Goal: Information Seeking & Learning: Learn about a topic

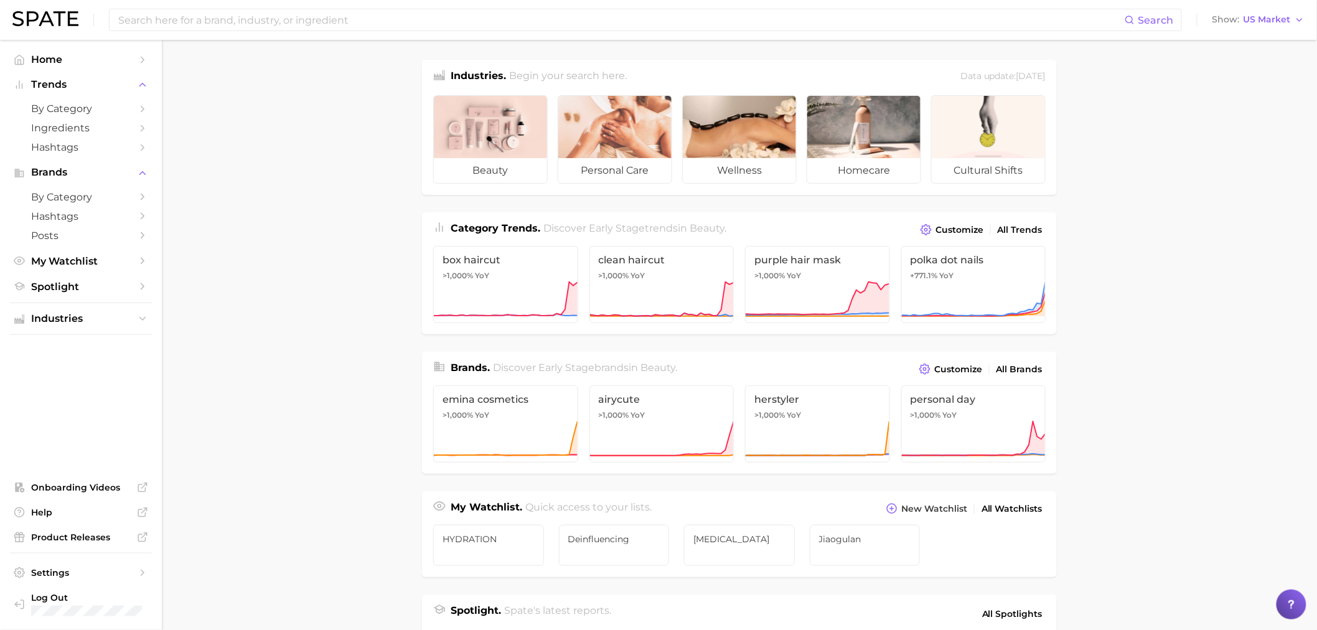
click at [668, 4] on div "Search Show US Market" at bounding box center [658, 20] width 1292 height 40
click at [668, 22] on input at bounding box center [621, 19] width 1008 height 21
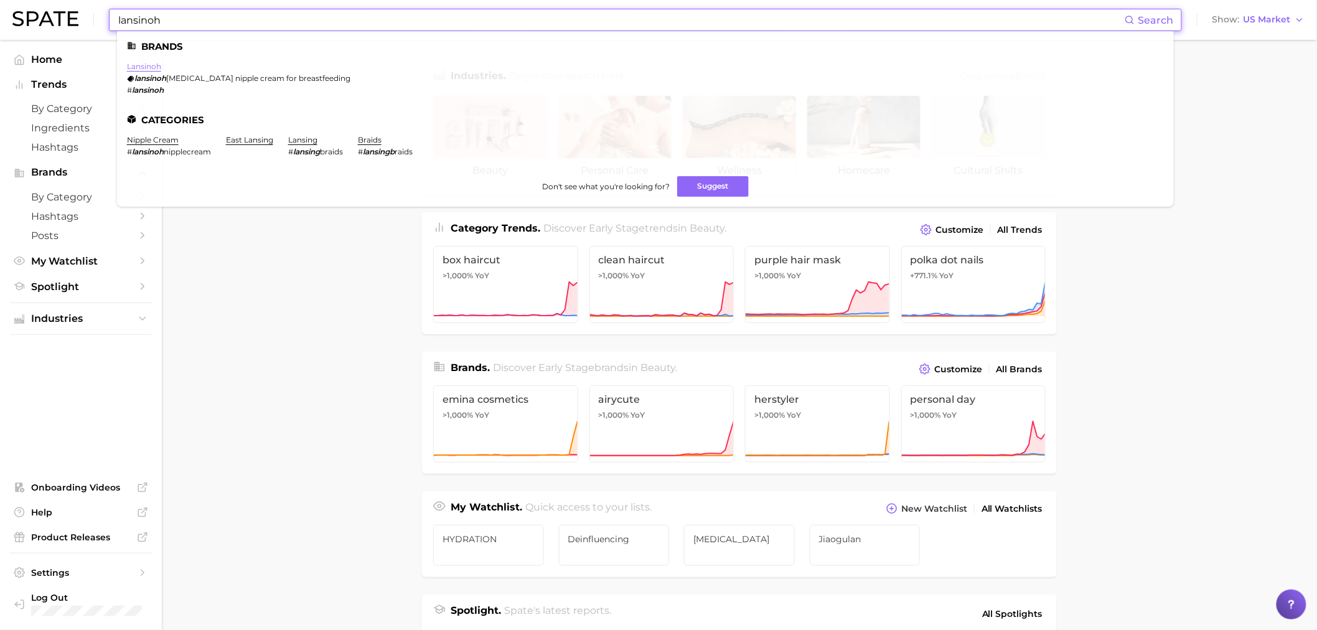
type input "lansinoh"
click at [147, 65] on link "lansinoh" at bounding box center [144, 66] width 34 height 9
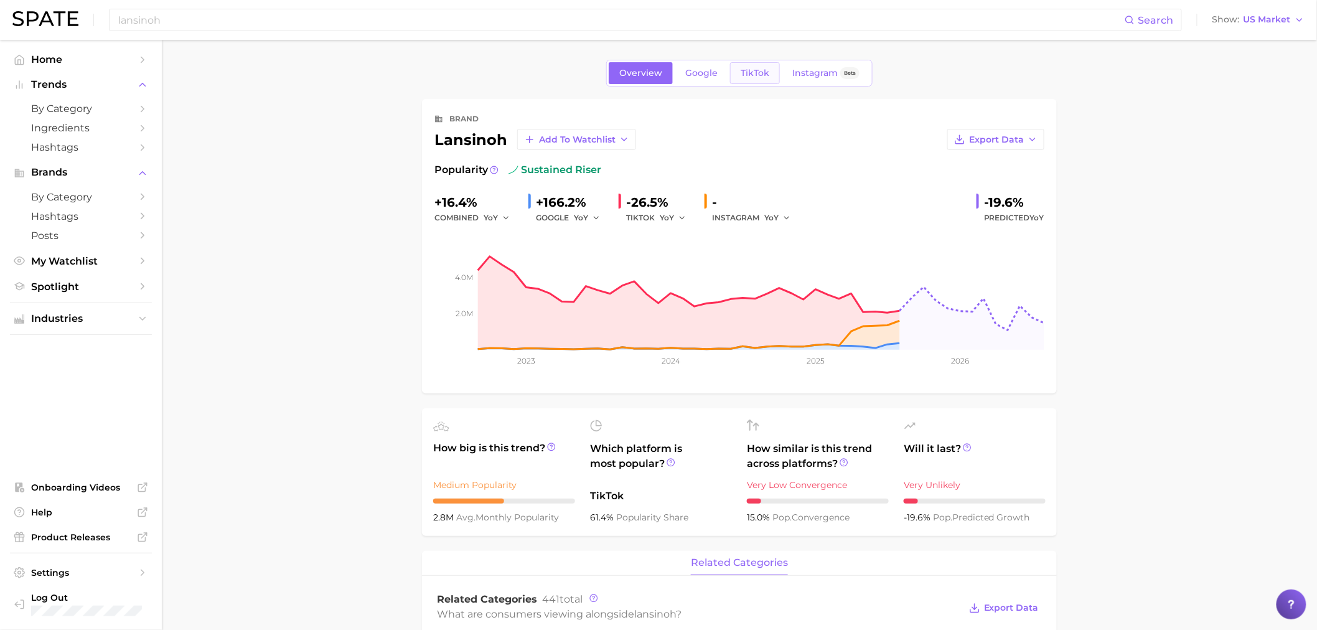
click at [749, 78] on span "TikTok" at bounding box center [755, 73] width 29 height 11
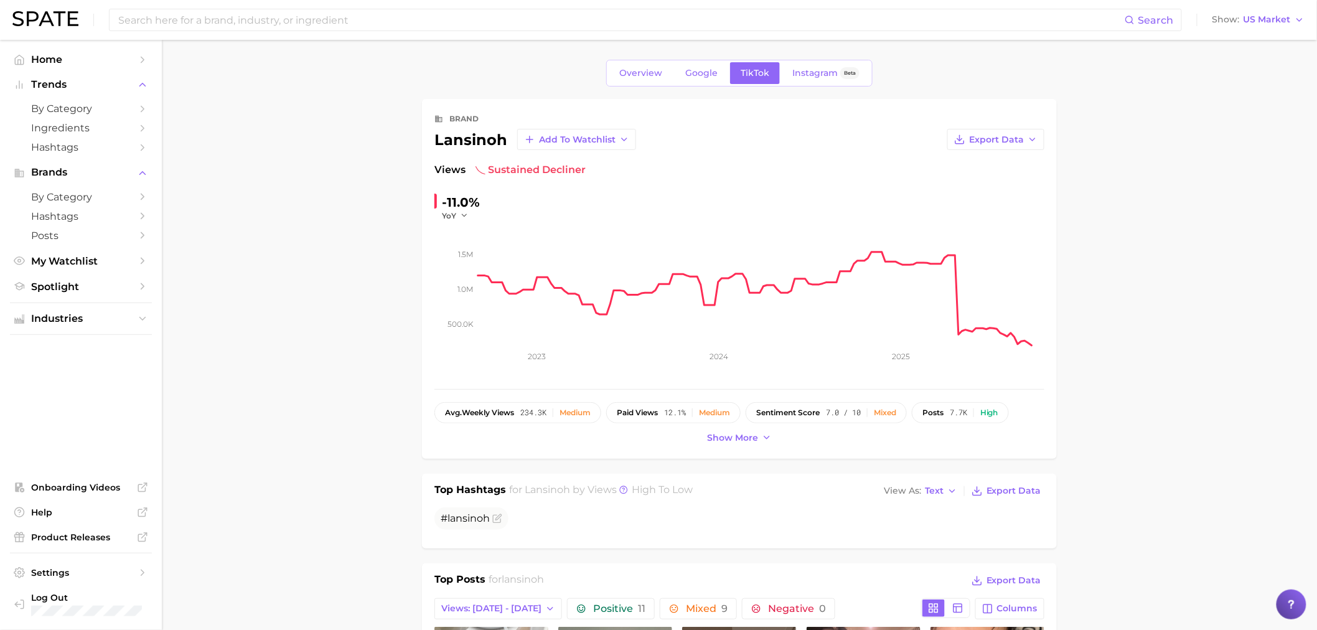
click at [462, 208] on div "-11.0%" at bounding box center [461, 202] width 38 height 20
click at [461, 220] on icon "button" at bounding box center [464, 215] width 9 height 9
click at [469, 253] on button "QoQ" at bounding box center [510, 256] width 137 height 22
click at [459, 220] on span "QoQ" at bounding box center [450, 215] width 17 height 11
click at [468, 274] on span "MoM" at bounding box center [459, 278] width 22 height 11
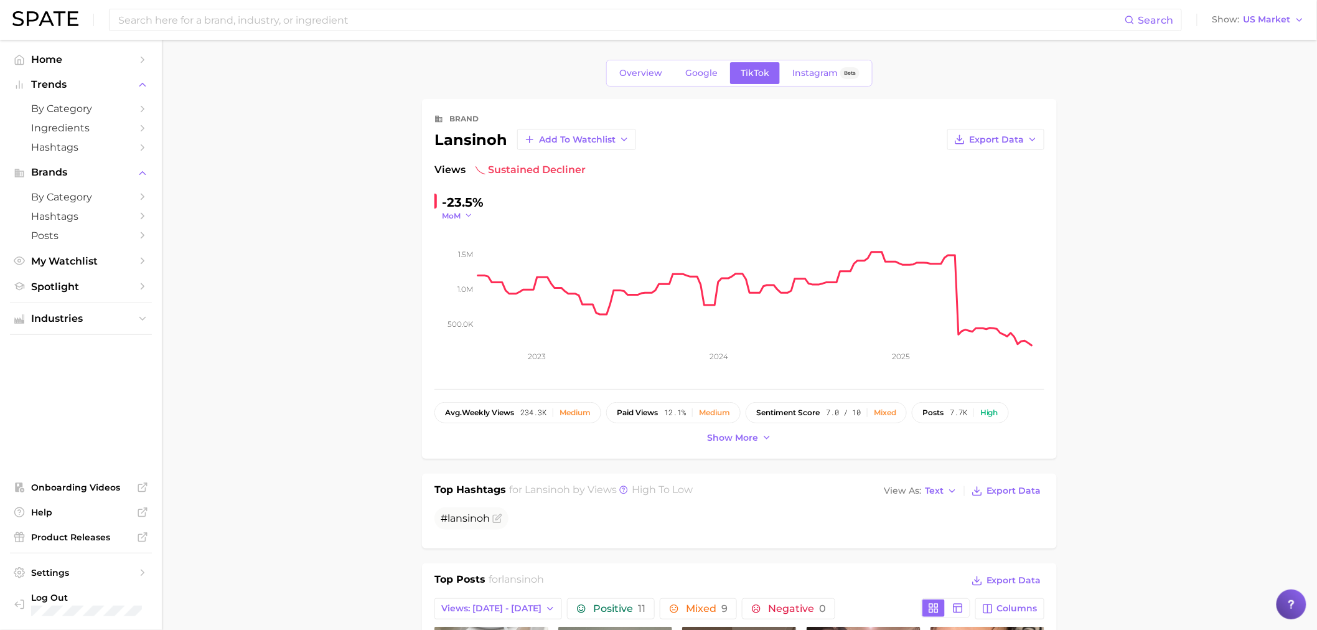
click at [457, 218] on span "MoM" at bounding box center [451, 215] width 19 height 11
click at [464, 296] on span "WoW" at bounding box center [460, 300] width 24 height 11
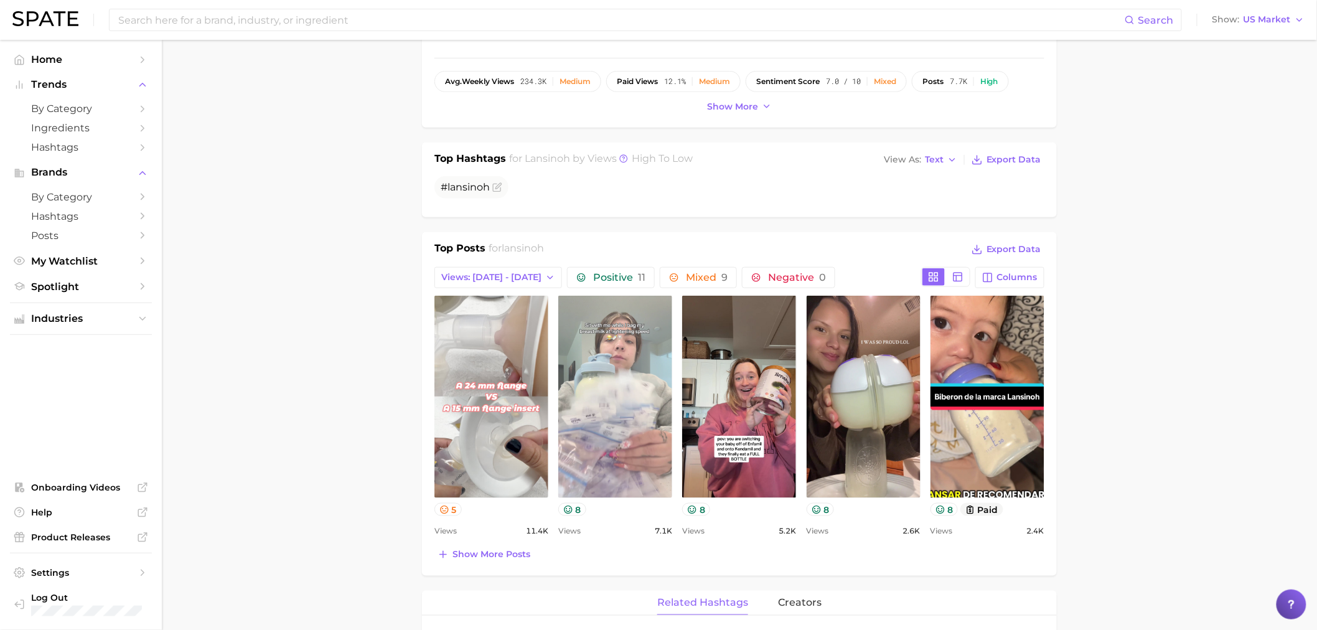
scroll to position [484, 0]
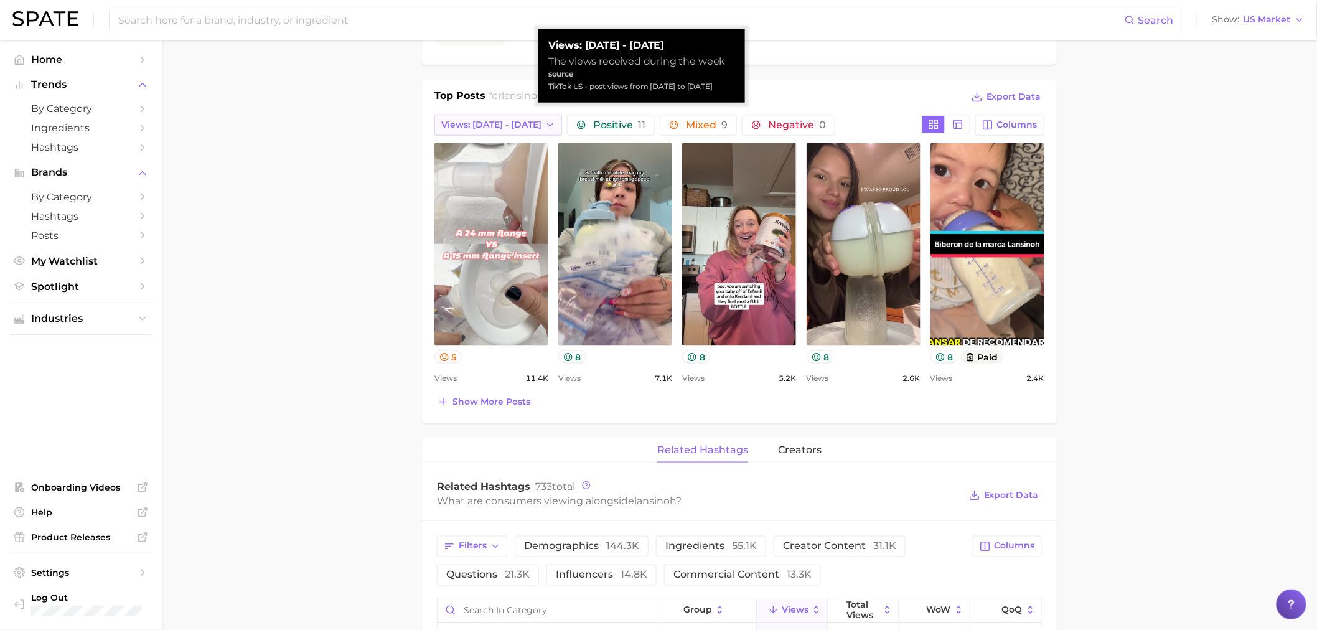
click at [504, 119] on span "Views: [DATE] - [DATE]" at bounding box center [491, 124] width 100 height 11
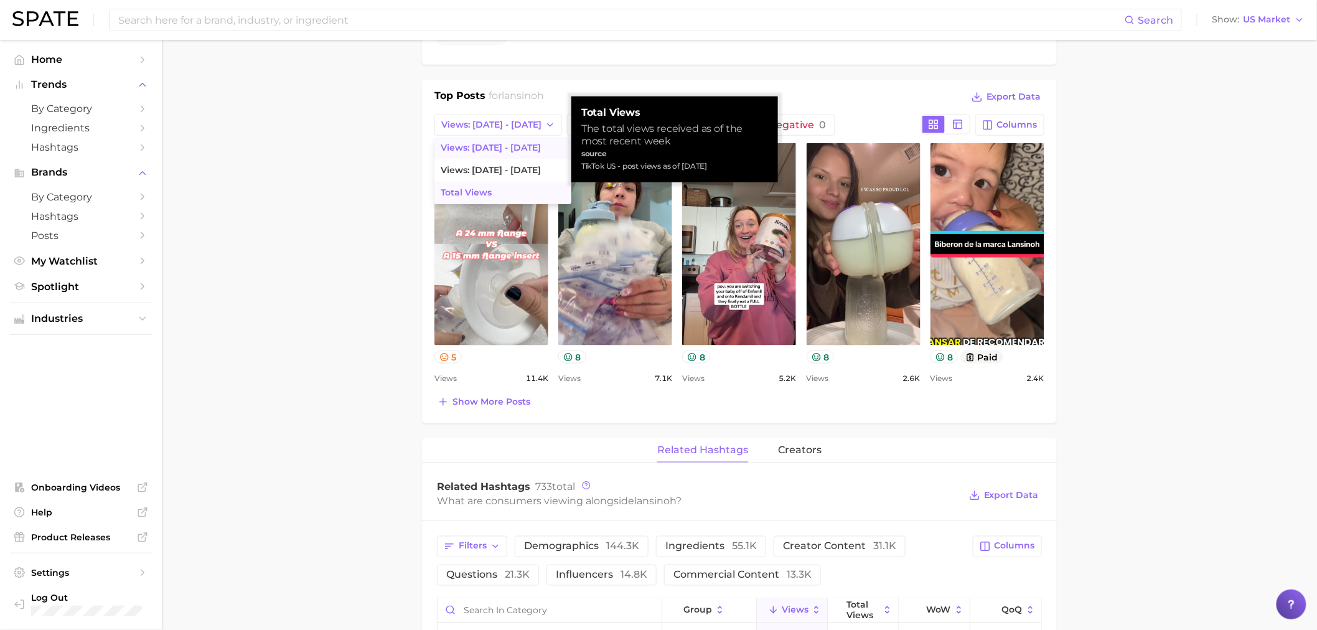
click at [489, 190] on span "Total Views" at bounding box center [466, 192] width 51 height 11
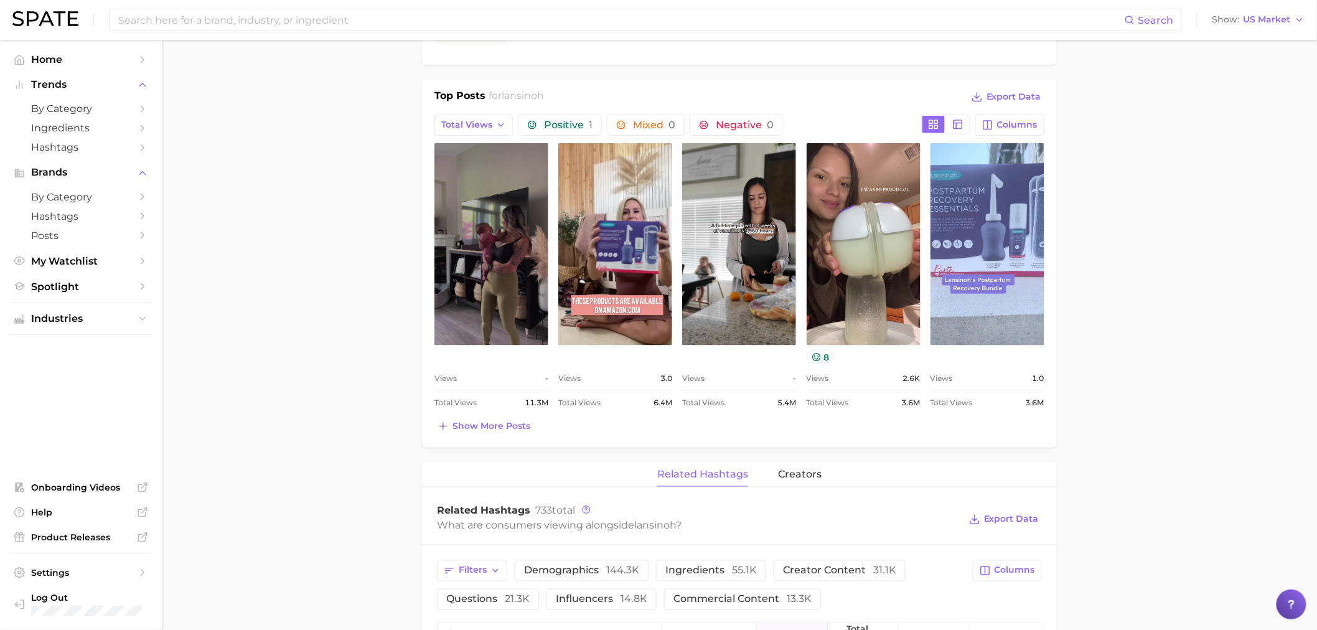
scroll to position [0, 0]
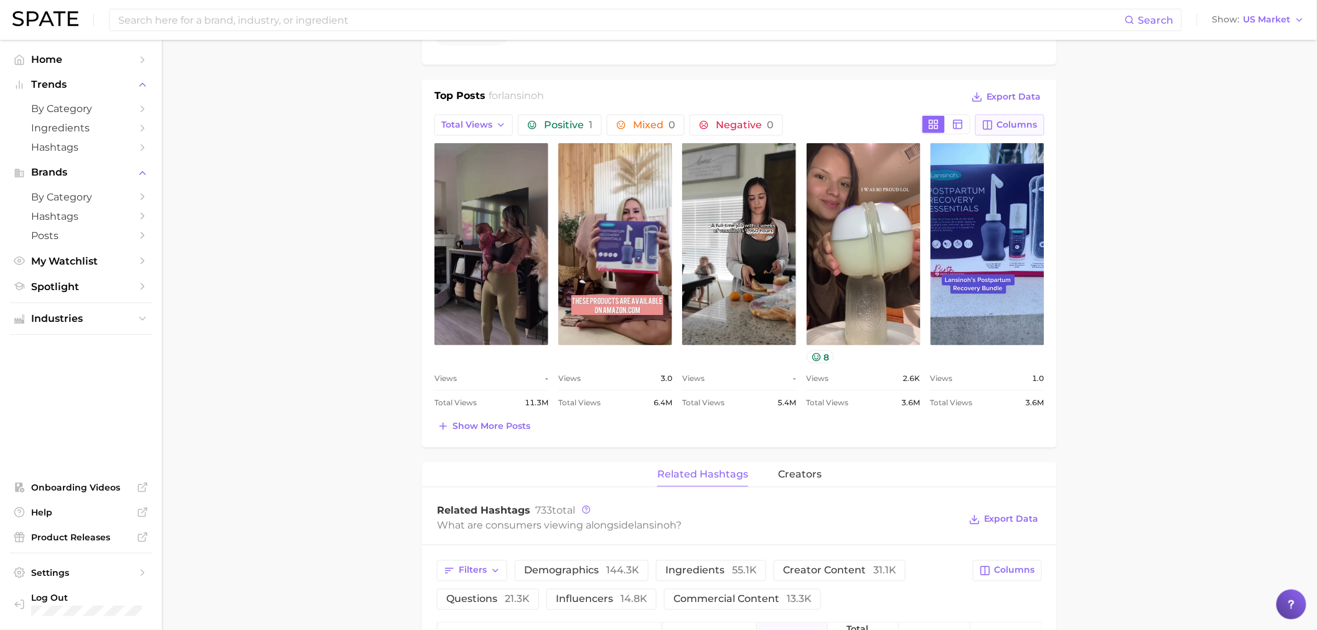
click at [1006, 126] on span "Columns" at bounding box center [1017, 124] width 40 height 11
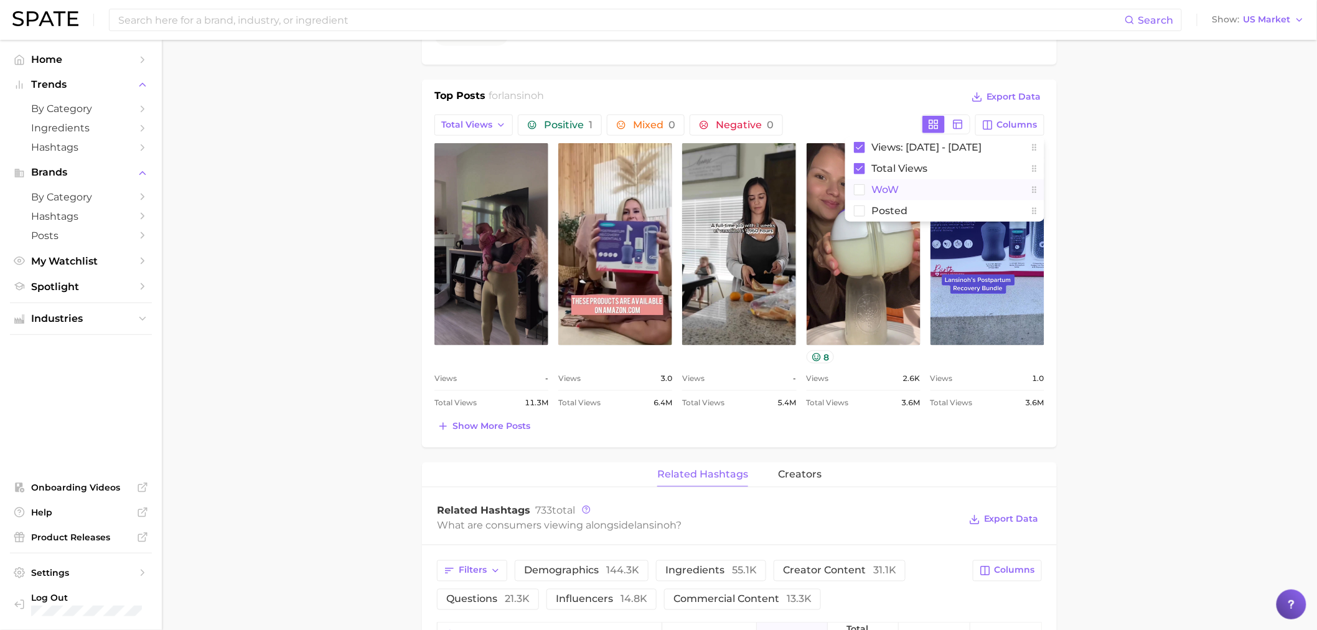
click at [881, 184] on span "WoW" at bounding box center [884, 189] width 27 height 11
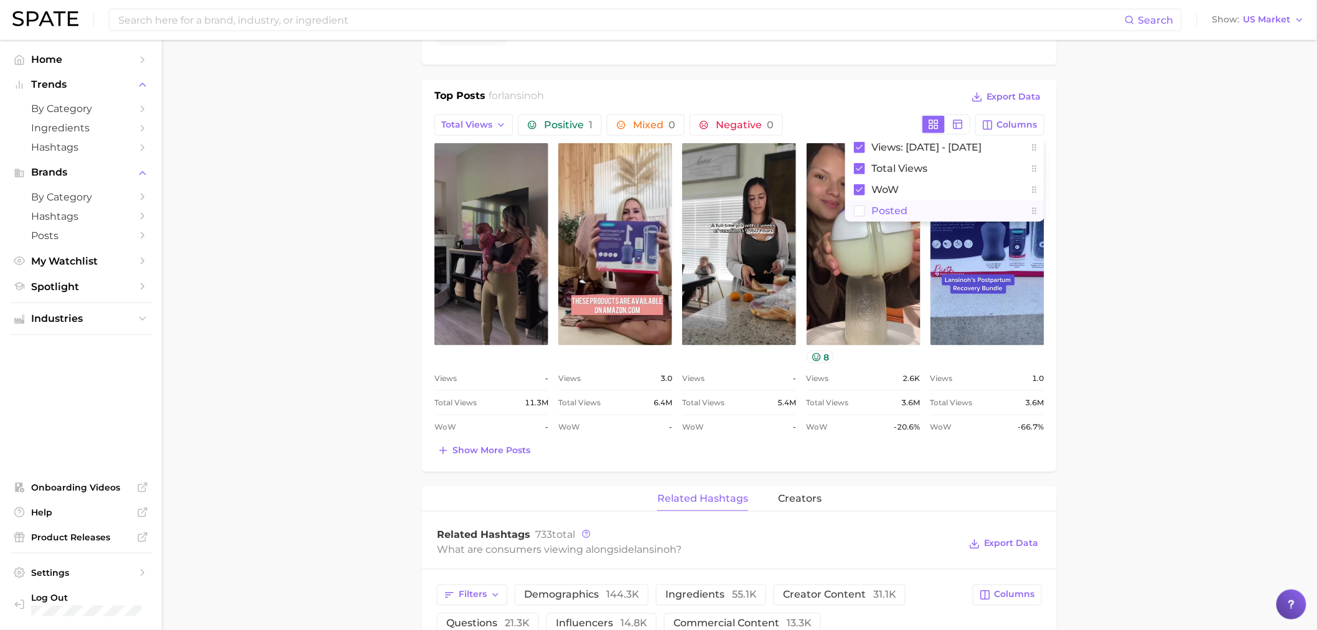
click at [878, 212] on span "Posted" at bounding box center [889, 210] width 36 height 11
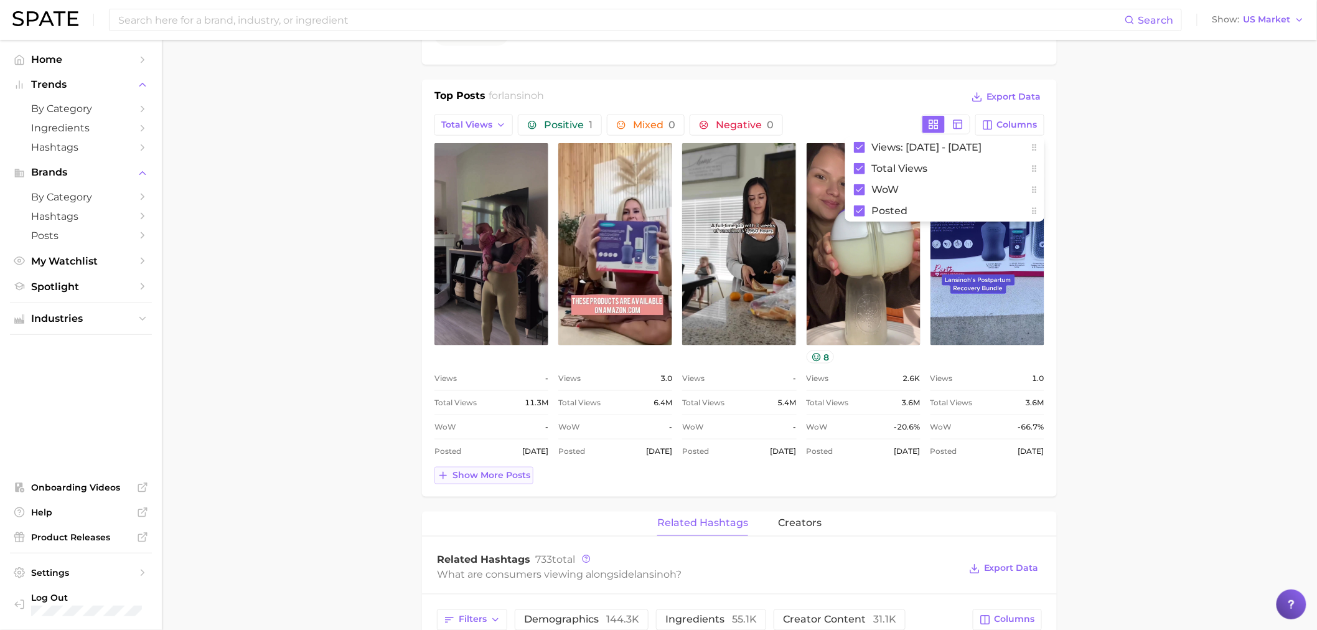
click at [505, 475] on span "Show more posts" at bounding box center [491, 475] width 78 height 11
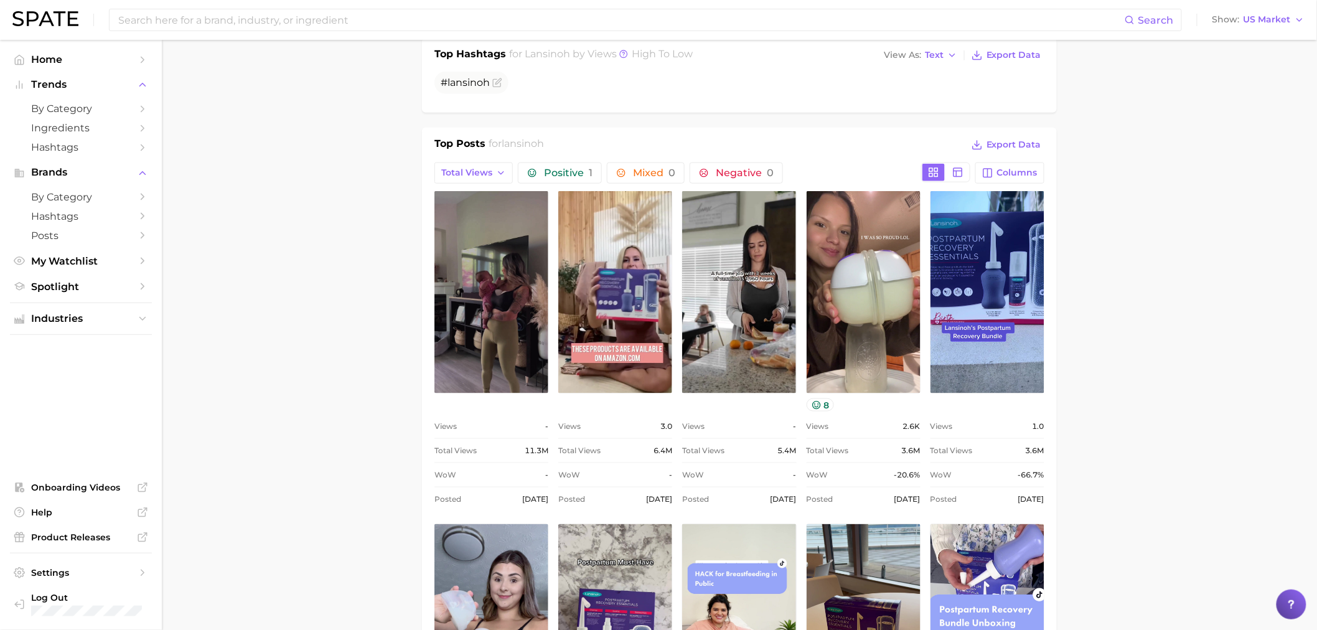
scroll to position [415, 0]
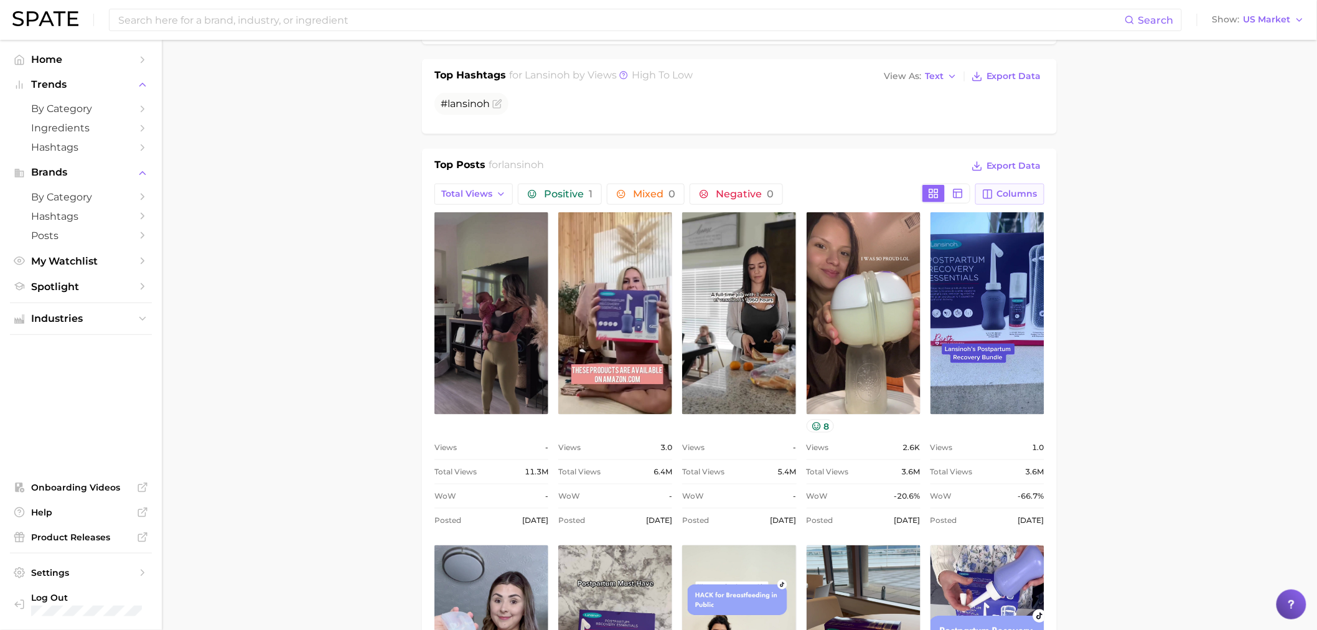
click at [987, 197] on icon "button" at bounding box center [987, 194] width 11 height 11
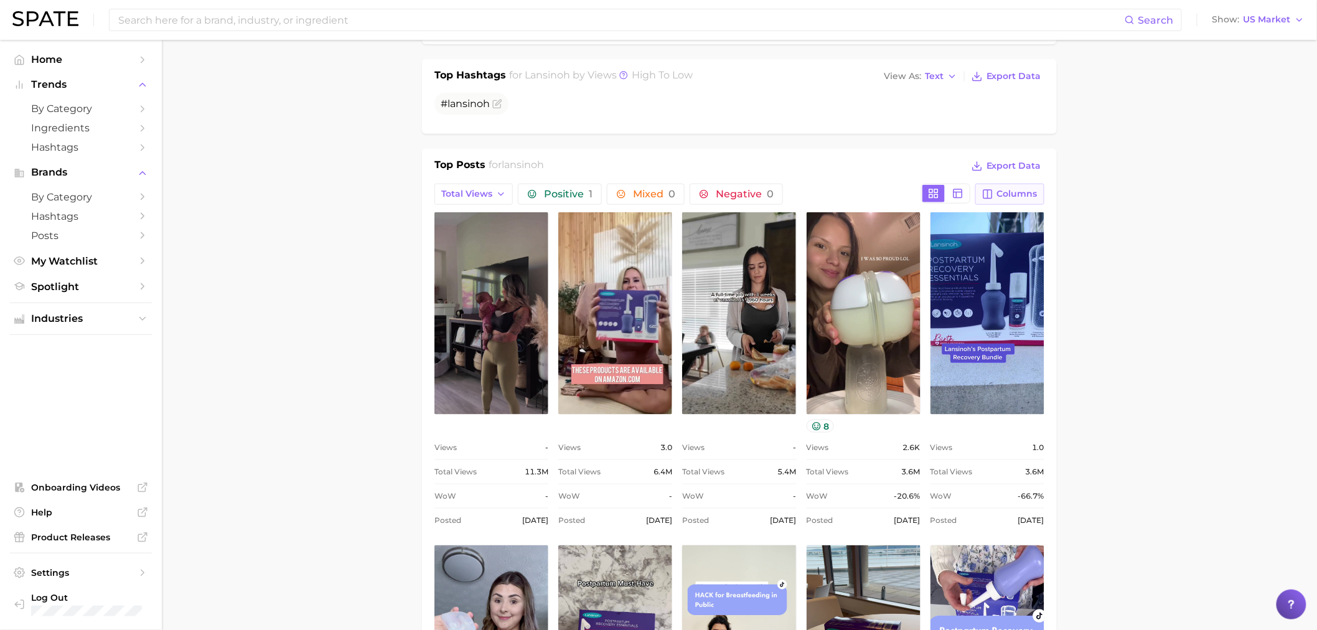
click at [1019, 194] on span "Columns" at bounding box center [1017, 194] width 40 height 11
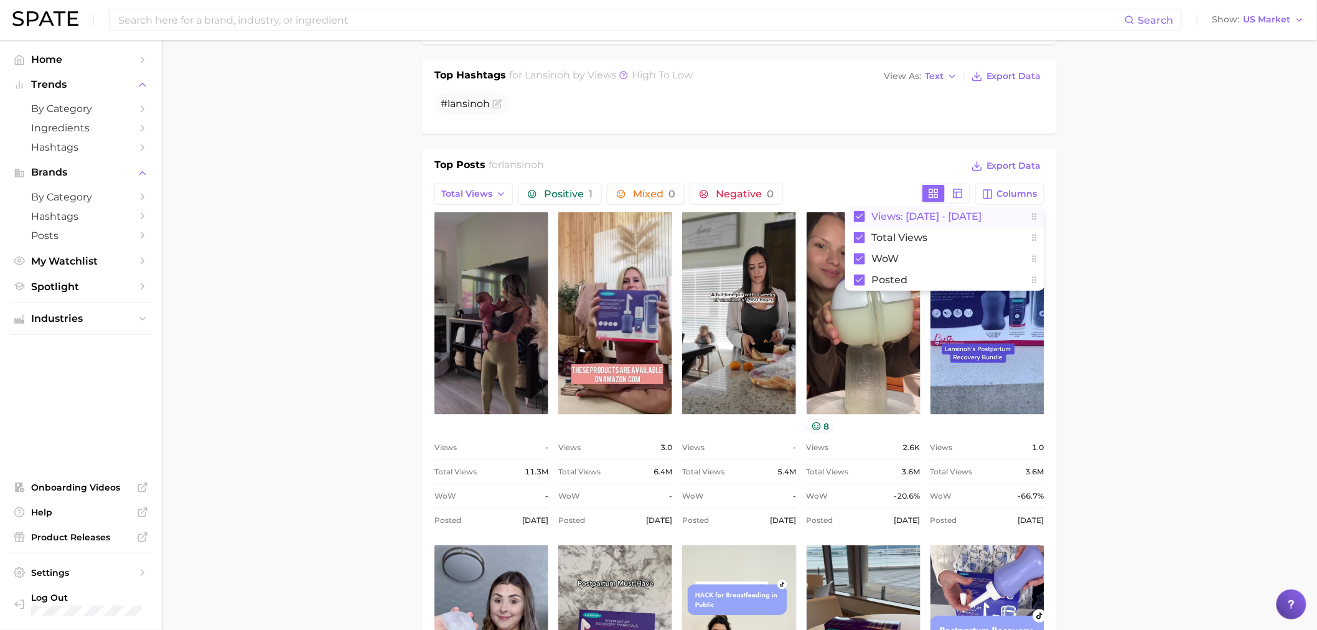
click at [861, 216] on rect at bounding box center [859, 216] width 11 height 11
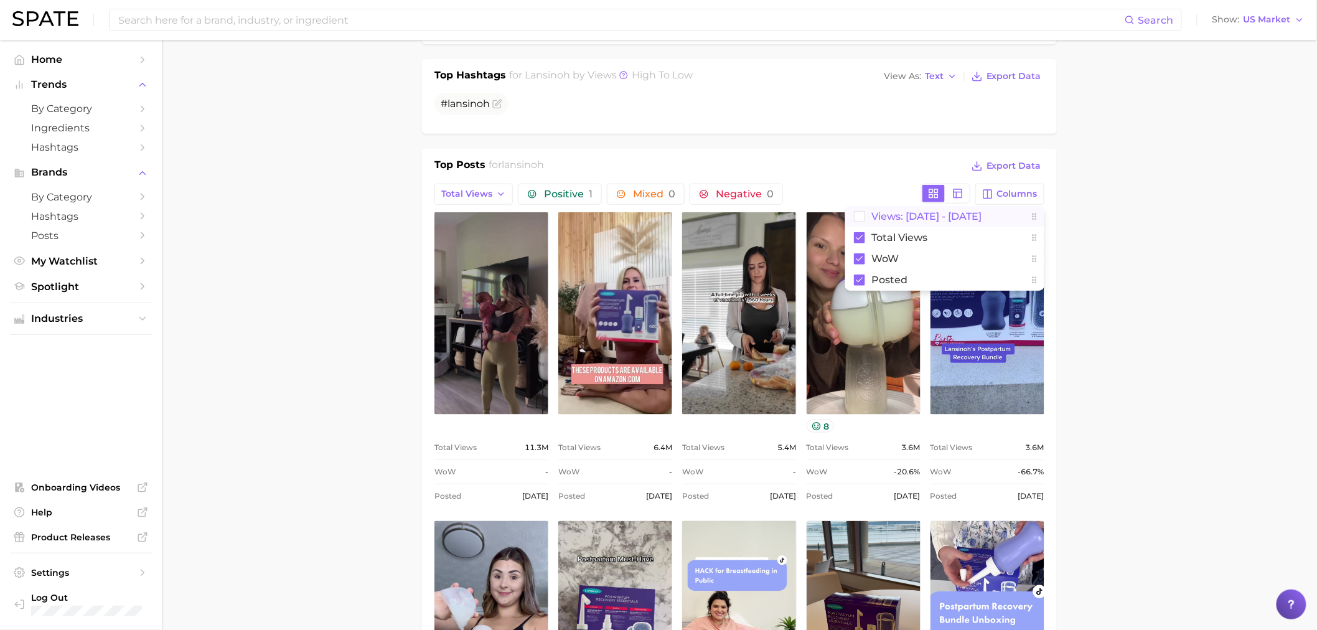
drag, startPoint x: 1131, startPoint y: 228, endPoint x: 907, endPoint y: 334, distance: 247.0
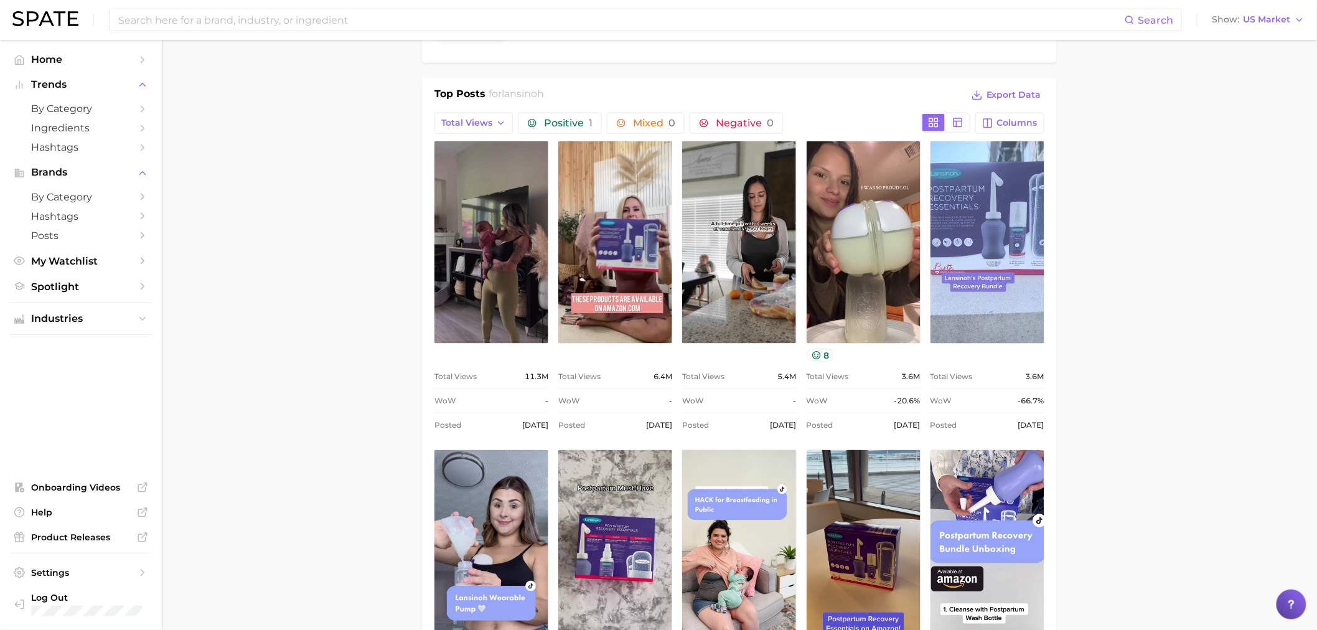
scroll to position [484, 0]
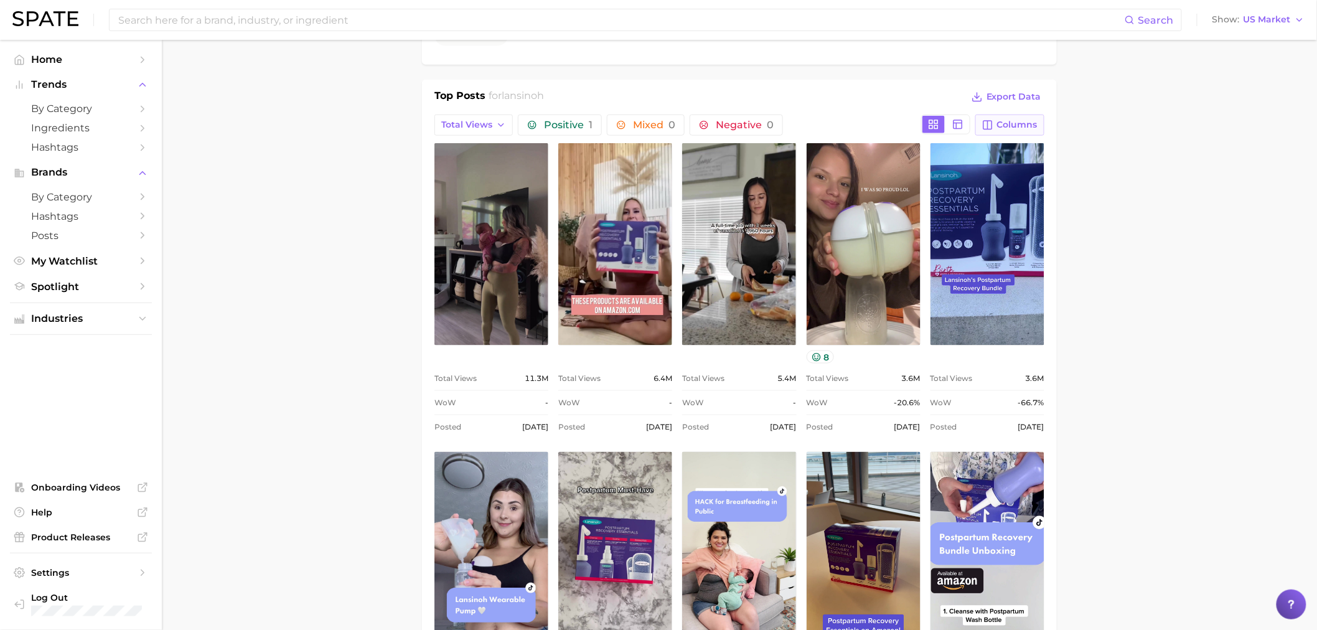
click at [1009, 120] on span "Columns" at bounding box center [1017, 124] width 40 height 11
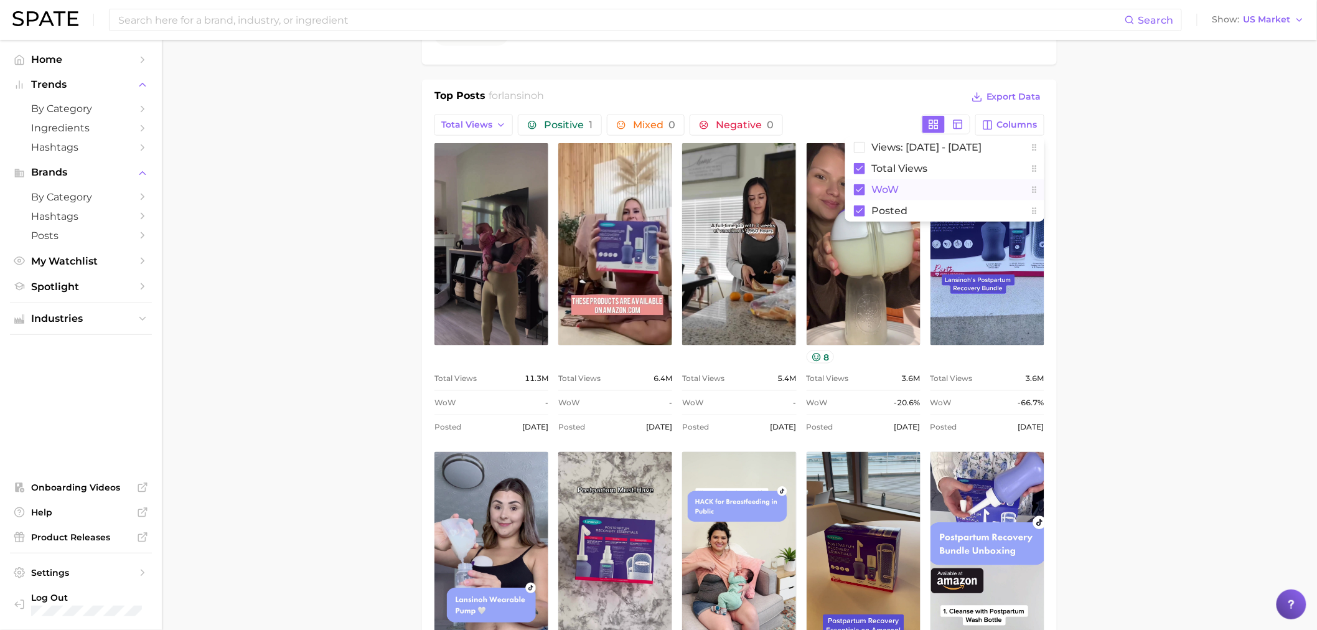
click at [859, 190] on rect at bounding box center [859, 189] width 11 height 11
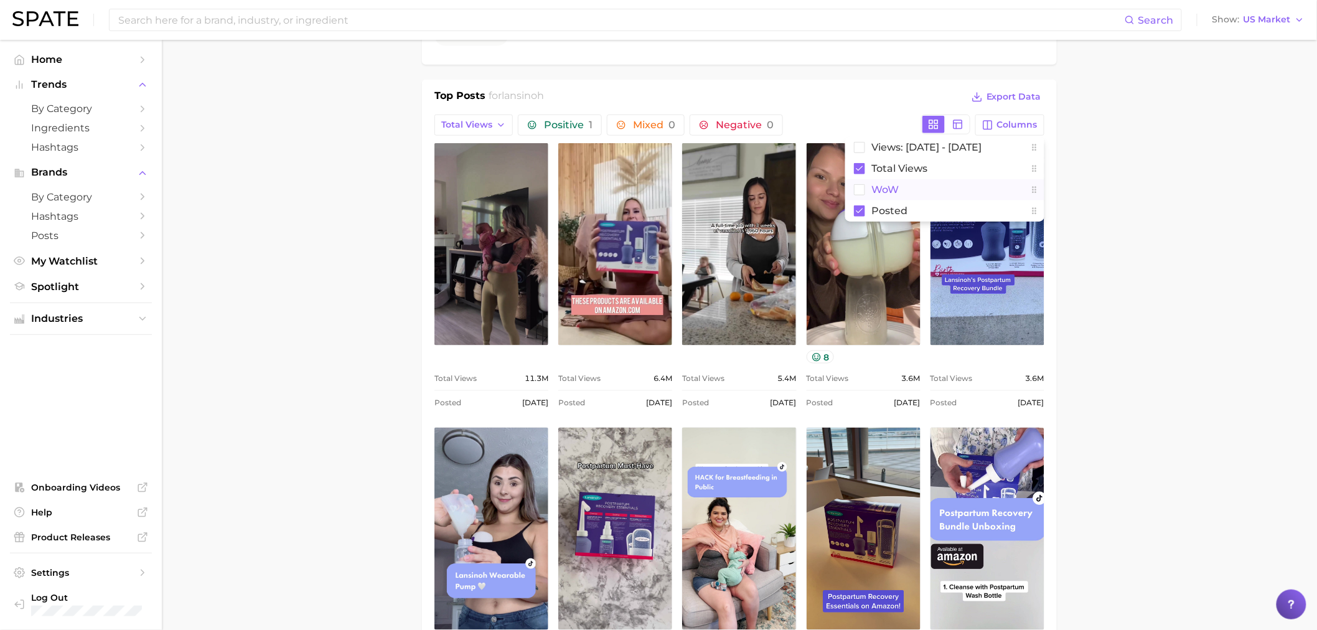
click at [1089, 225] on main "Overview Google TikTok Instagram Beta brand lansinoh Add to Watchlist Export Da…" at bounding box center [739, 585] width 1155 height 2058
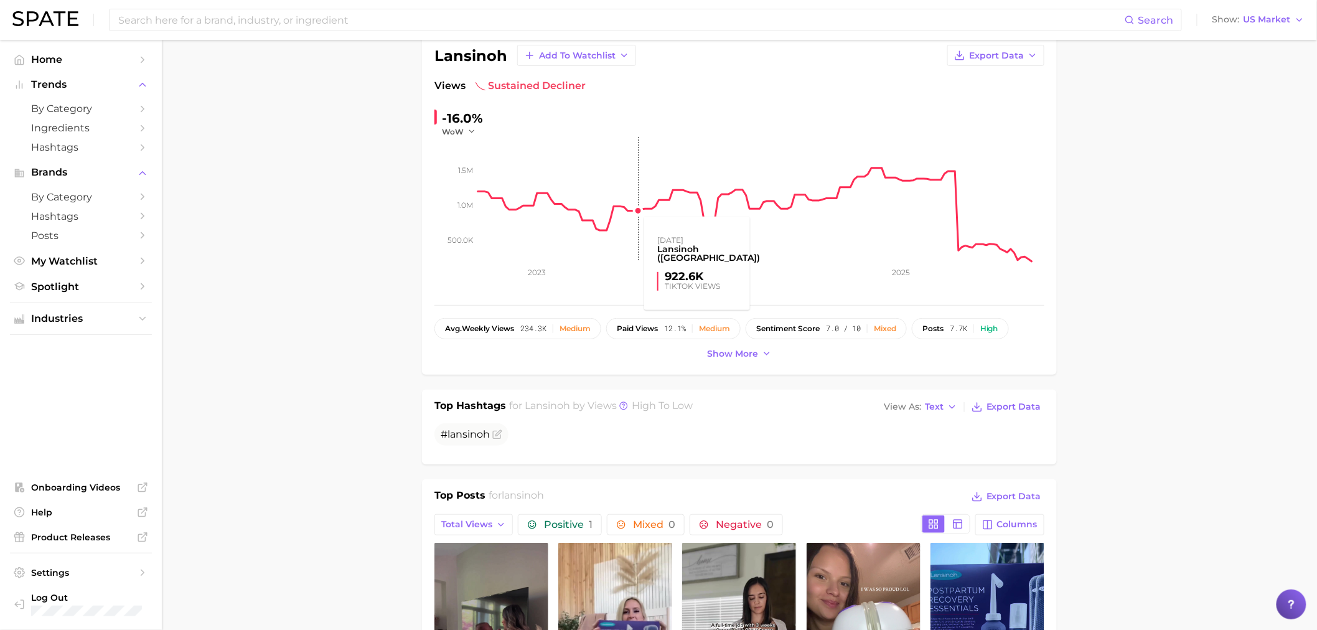
scroll to position [0, 0]
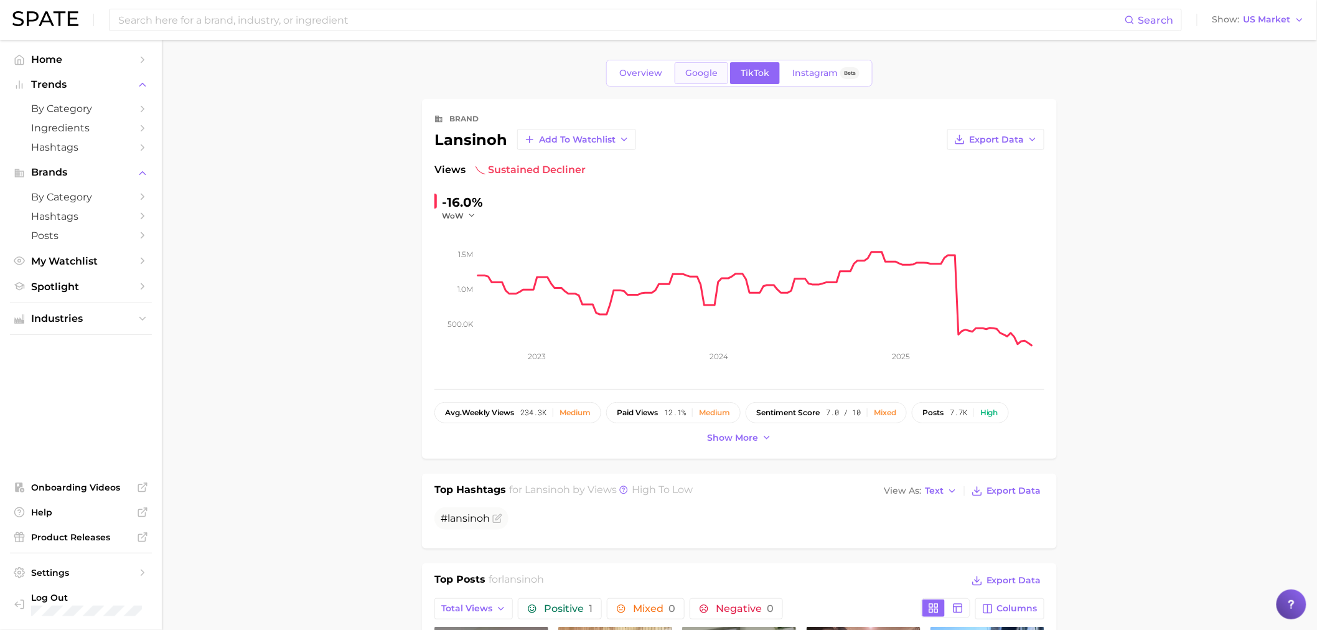
click at [719, 69] on link "Google" at bounding box center [702, 73] width 54 height 22
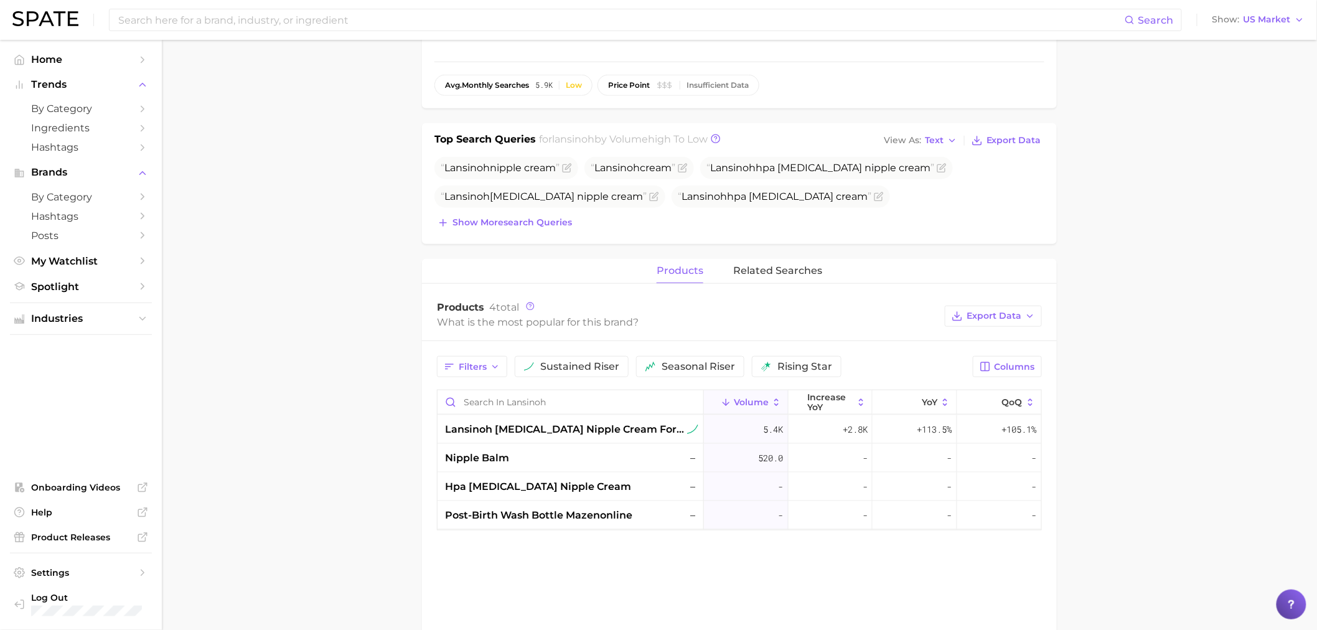
scroll to position [345, 0]
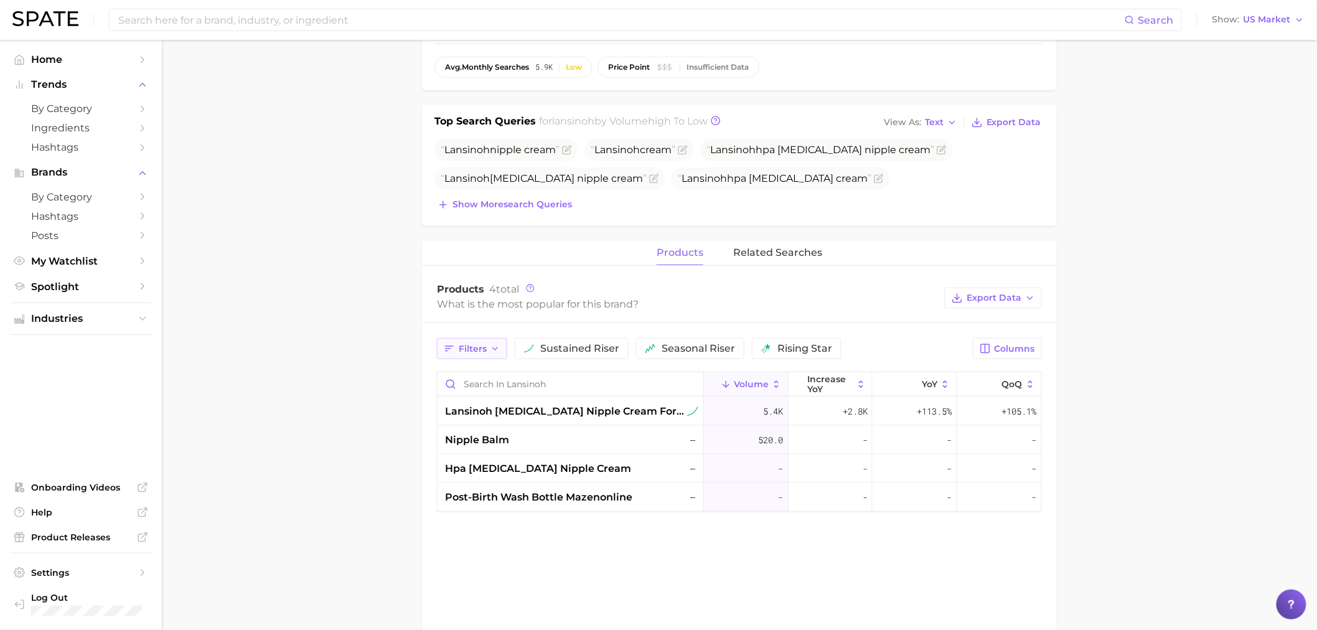
click at [459, 351] on span "Filters" at bounding box center [473, 349] width 28 height 11
click at [1198, 274] on main "Overview Google TikTok Instagram Beta brand lansinoh Add to Watchlist Export Da…" at bounding box center [739, 273] width 1155 height 1159
click at [775, 259] on button "related searches" at bounding box center [777, 253] width 89 height 24
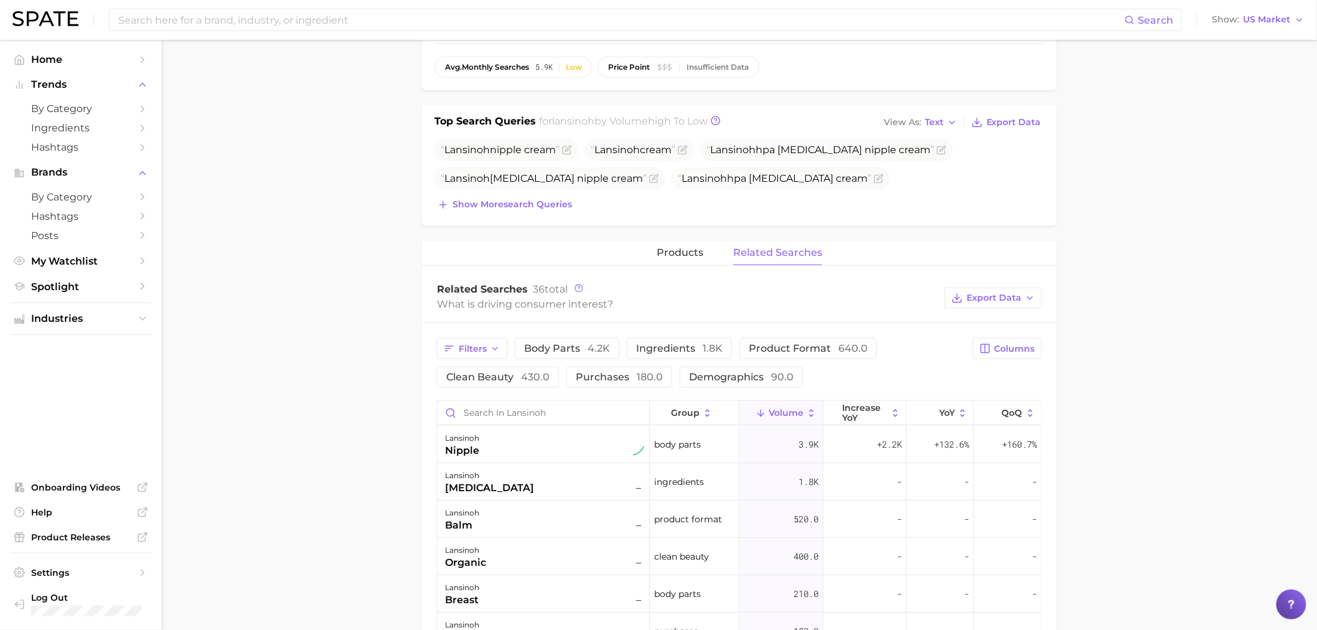
click at [1168, 250] on main "Overview Google TikTok Instagram Beta brand lansinoh Add to Watchlist Export Da…" at bounding box center [739, 400] width 1155 height 1413
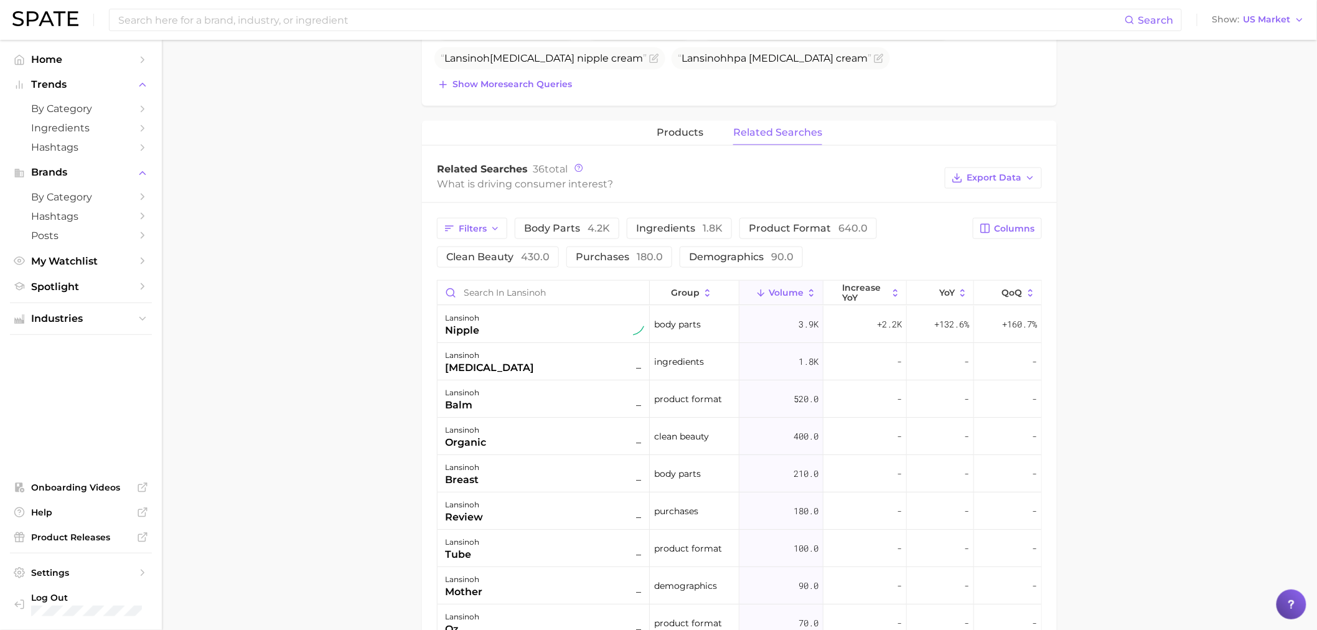
scroll to position [484, 0]
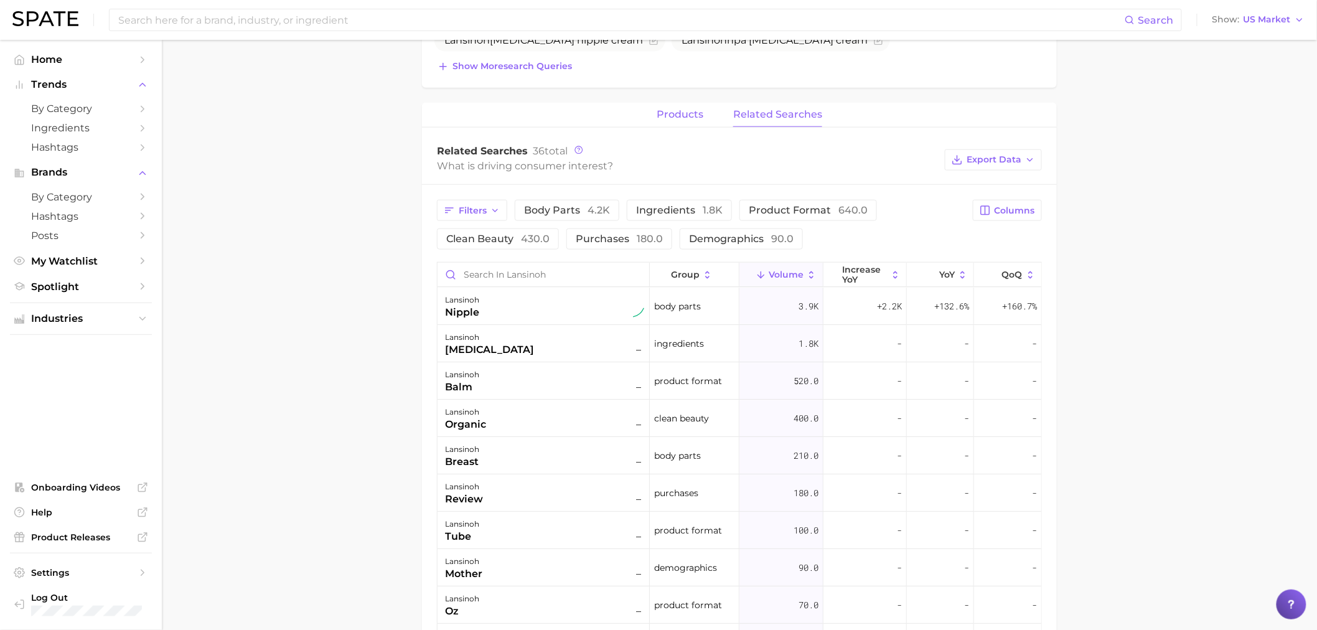
click at [688, 123] on button "products" at bounding box center [680, 115] width 47 height 24
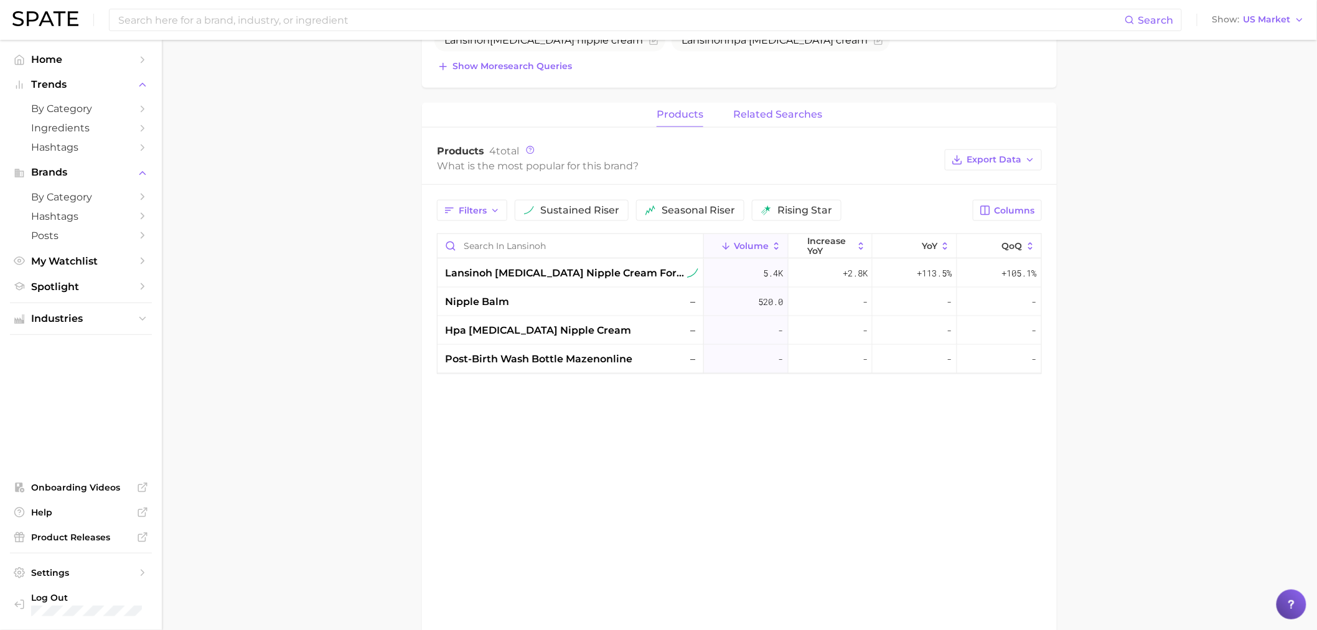
click at [787, 111] on span "related searches" at bounding box center [777, 114] width 89 height 11
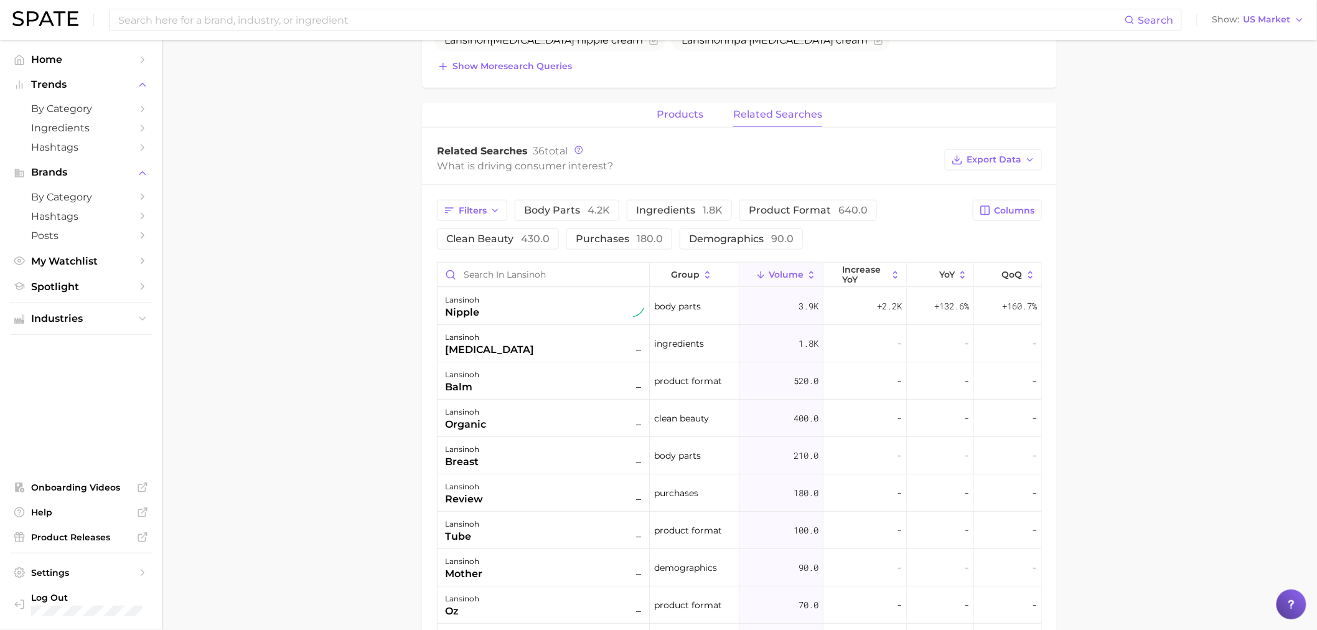
click at [672, 113] on span "products" at bounding box center [680, 114] width 47 height 11
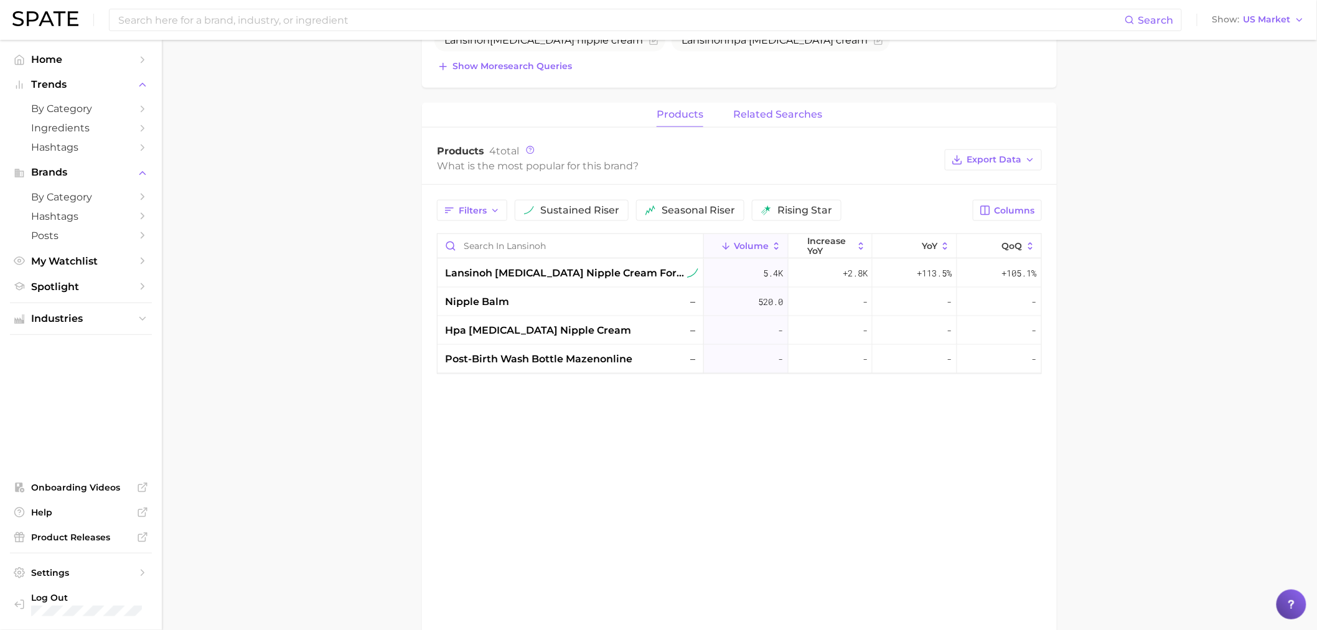
click at [766, 113] on span "related searches" at bounding box center [777, 114] width 89 height 11
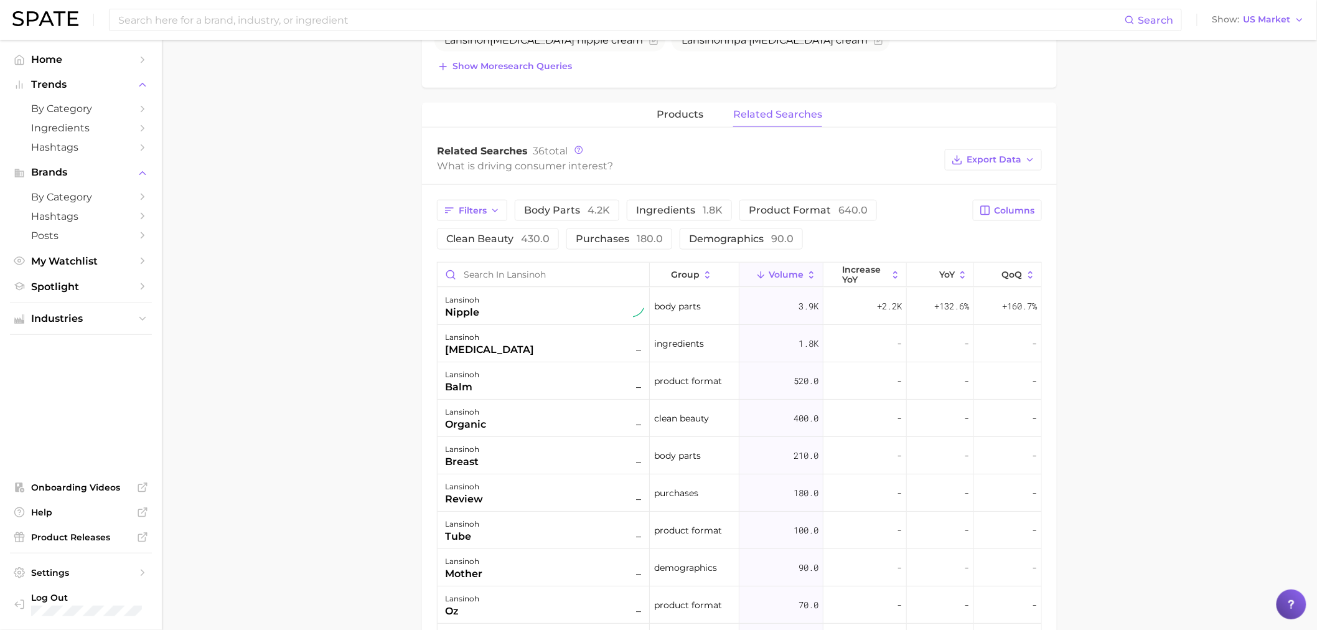
click at [1141, 305] on main "Overview Google TikTok Instagram Beta brand lansinoh Add to Watchlist Export Da…" at bounding box center [739, 262] width 1155 height 1413
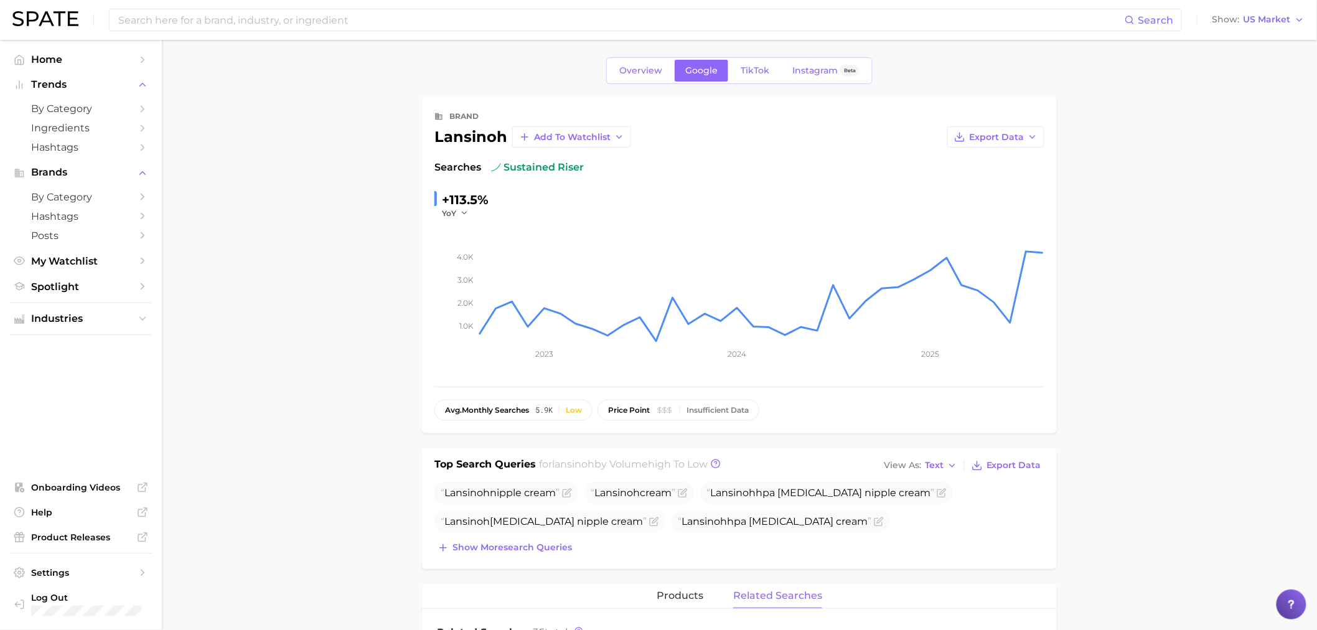
scroll to position [0, 0]
drag, startPoint x: 1118, startPoint y: 116, endPoint x: 1105, endPoint y: 115, distance: 12.5
click at [772, 78] on link "TikTok" at bounding box center [755, 73] width 50 height 22
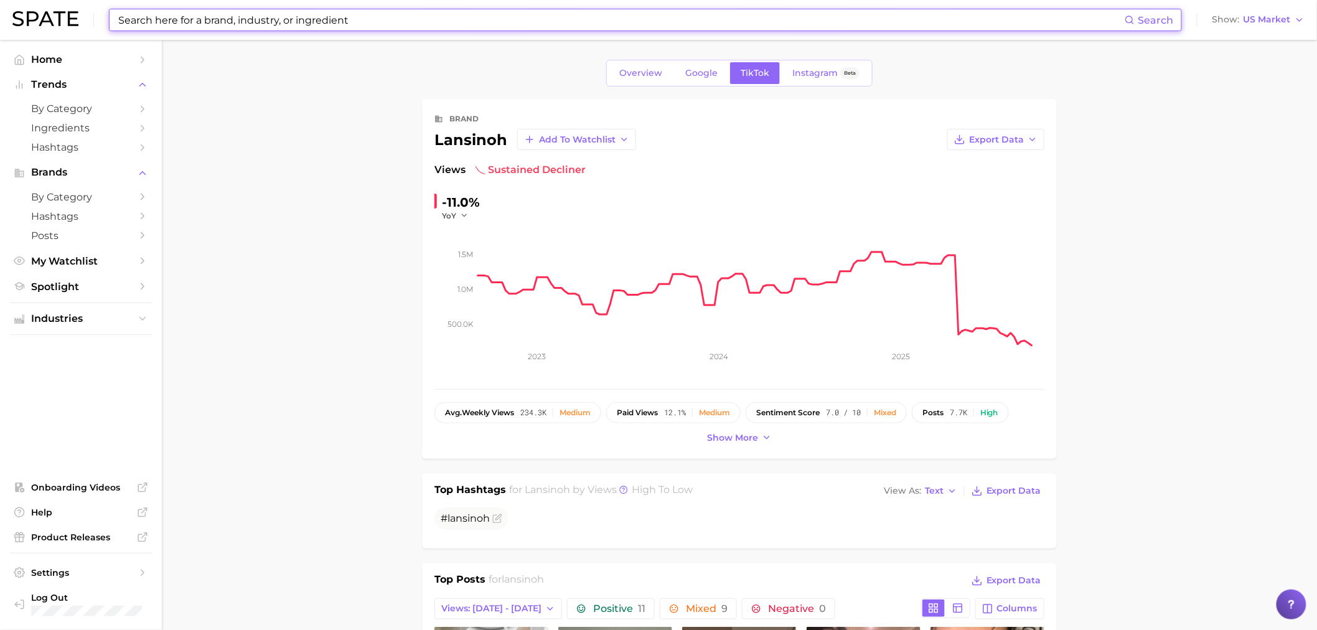
click at [749, 23] on input at bounding box center [621, 19] width 1008 height 21
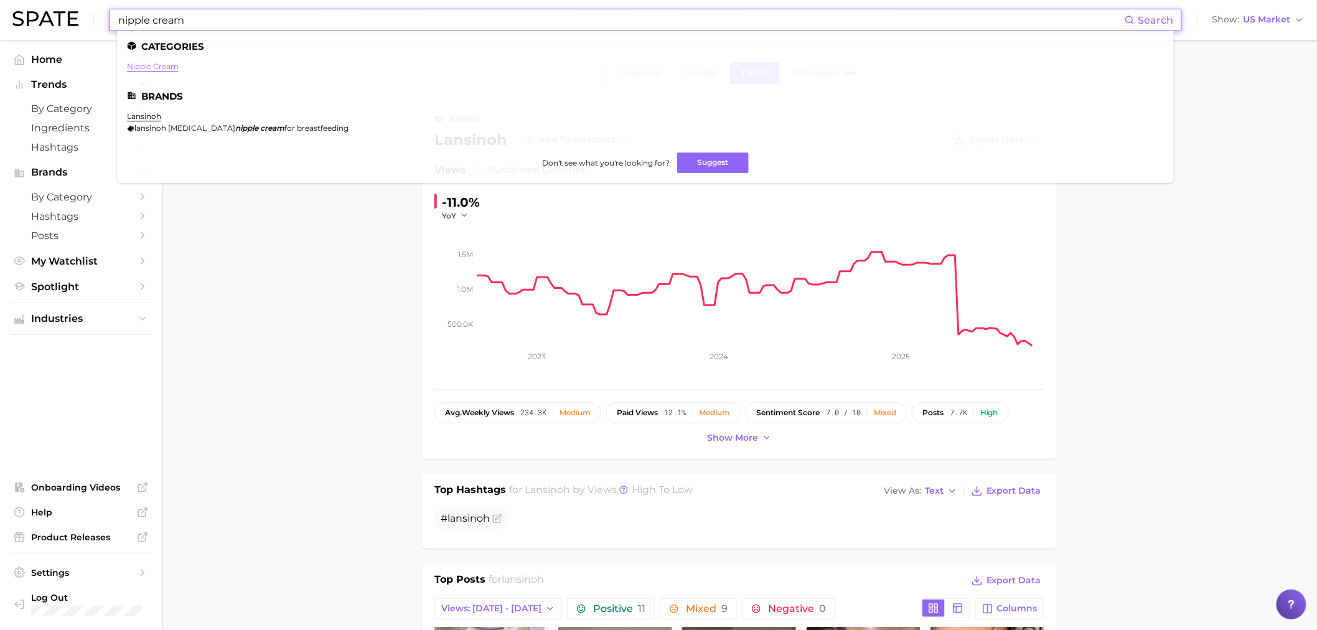
type input "nipple cream"
click at [159, 65] on link "nipple cream" at bounding box center [153, 66] width 52 height 9
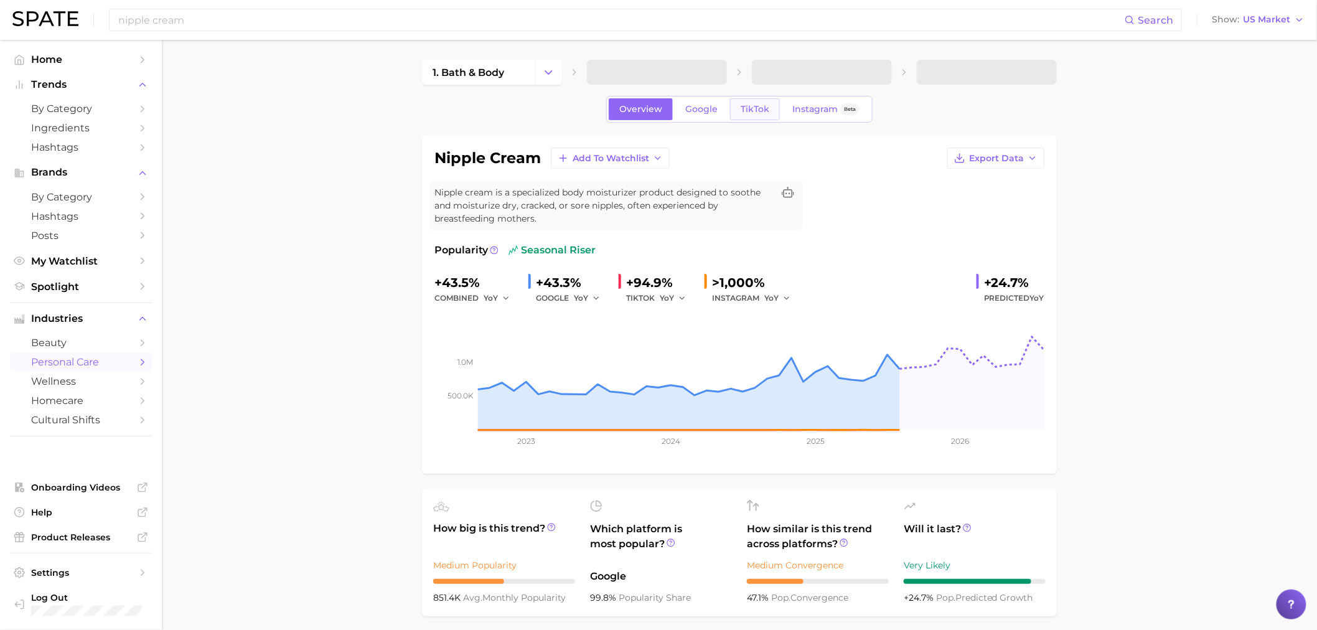
click at [747, 105] on span "TikTok" at bounding box center [755, 109] width 29 height 11
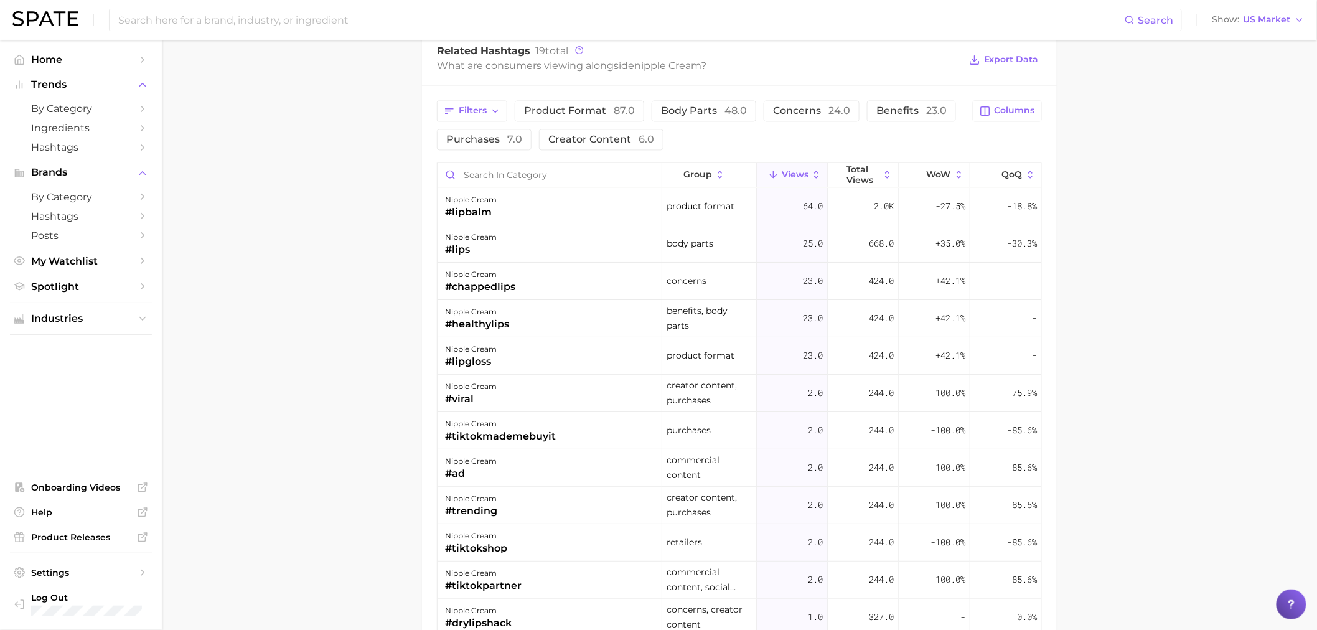
scroll to position [1037, 0]
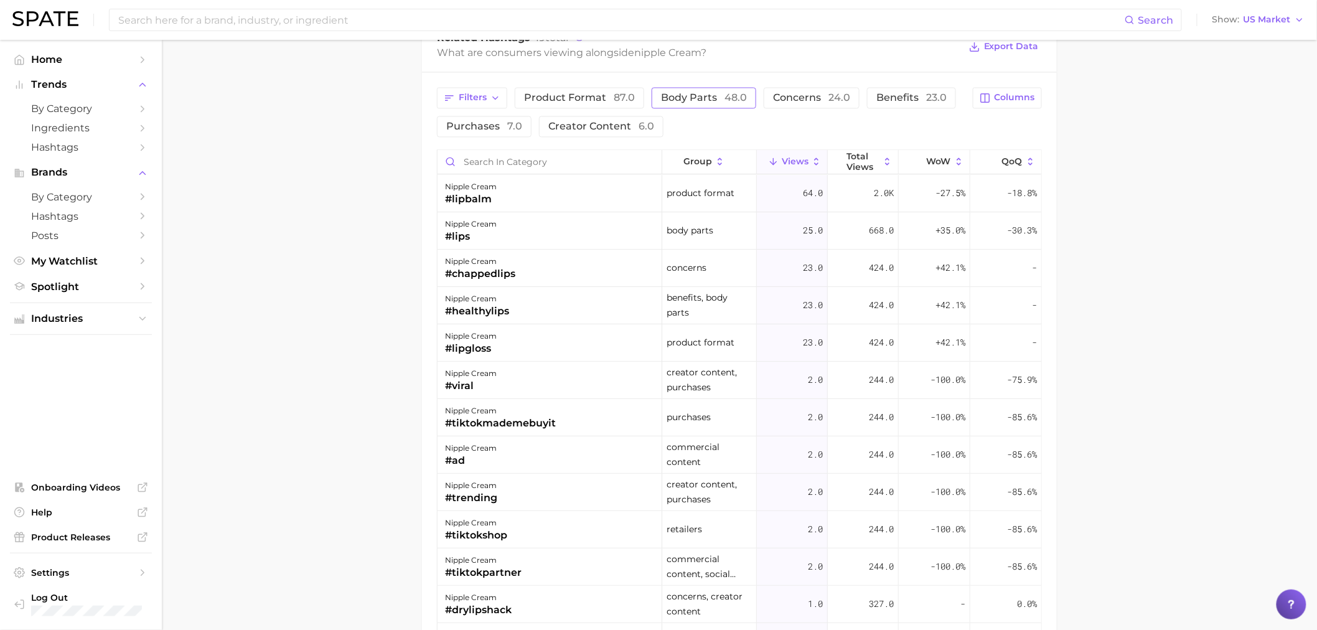
click at [716, 101] on span "body parts 48.0" at bounding box center [704, 98] width 86 height 10
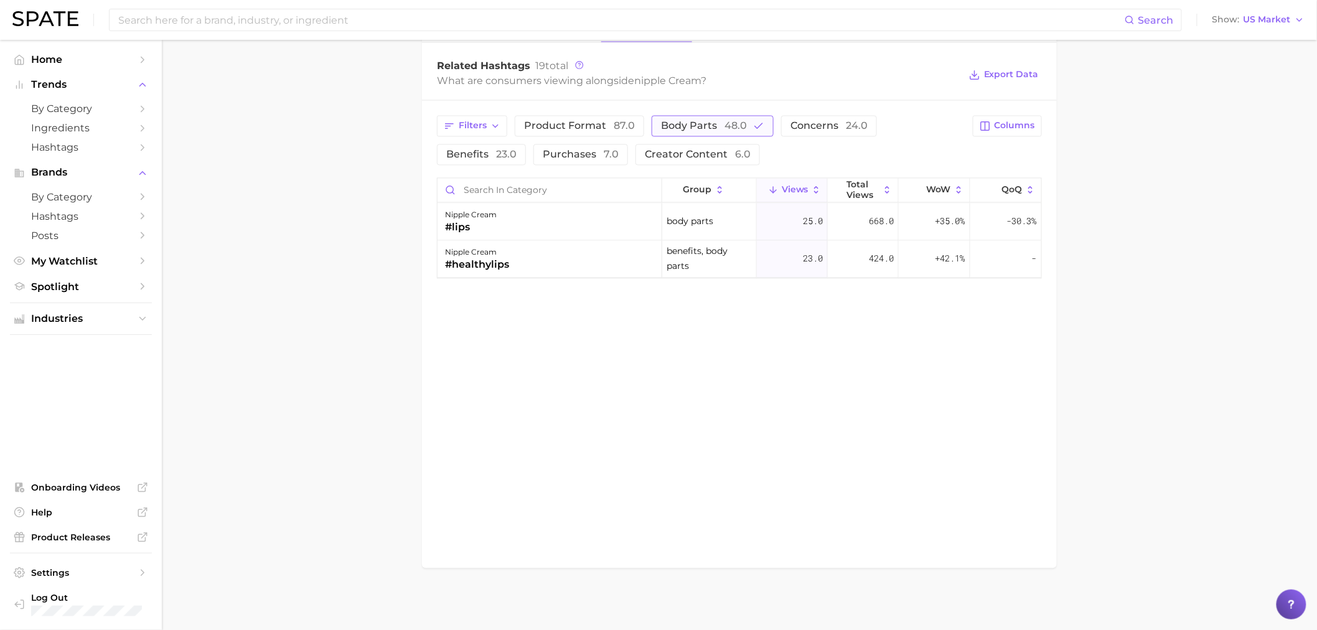
scroll to position [1009, 0]
click at [711, 126] on span "body parts 48.0" at bounding box center [704, 126] width 86 height 10
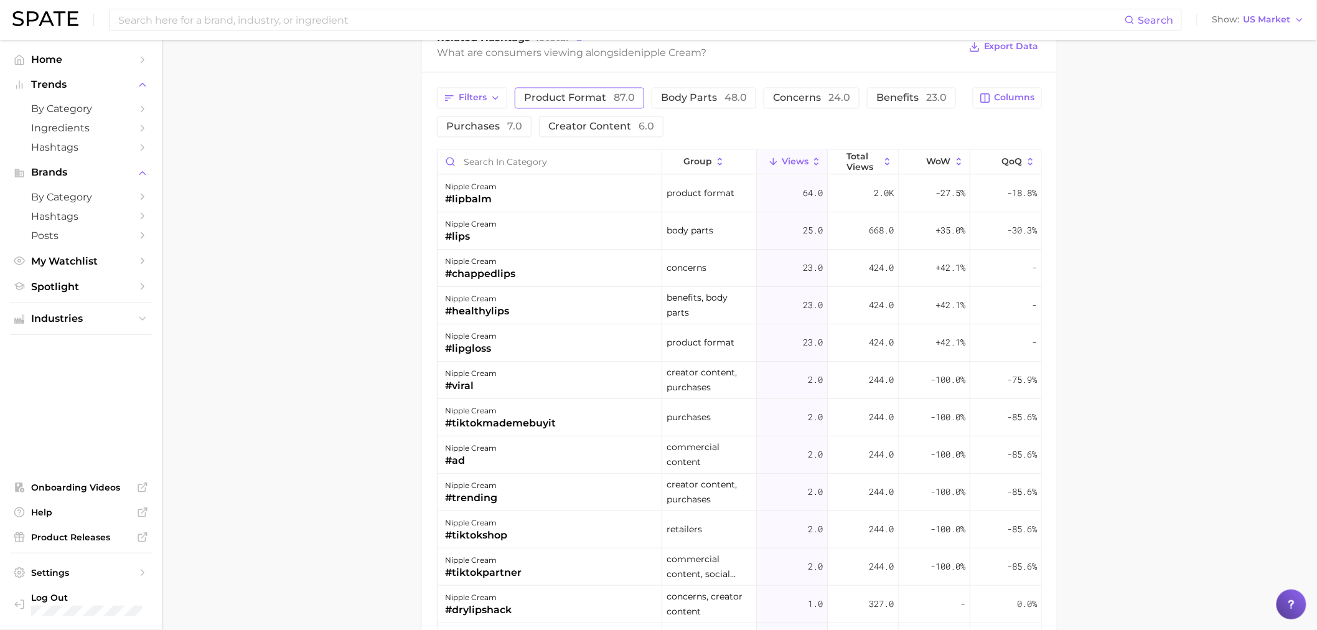
click at [611, 100] on span "product format 87.0" at bounding box center [579, 98] width 111 height 10
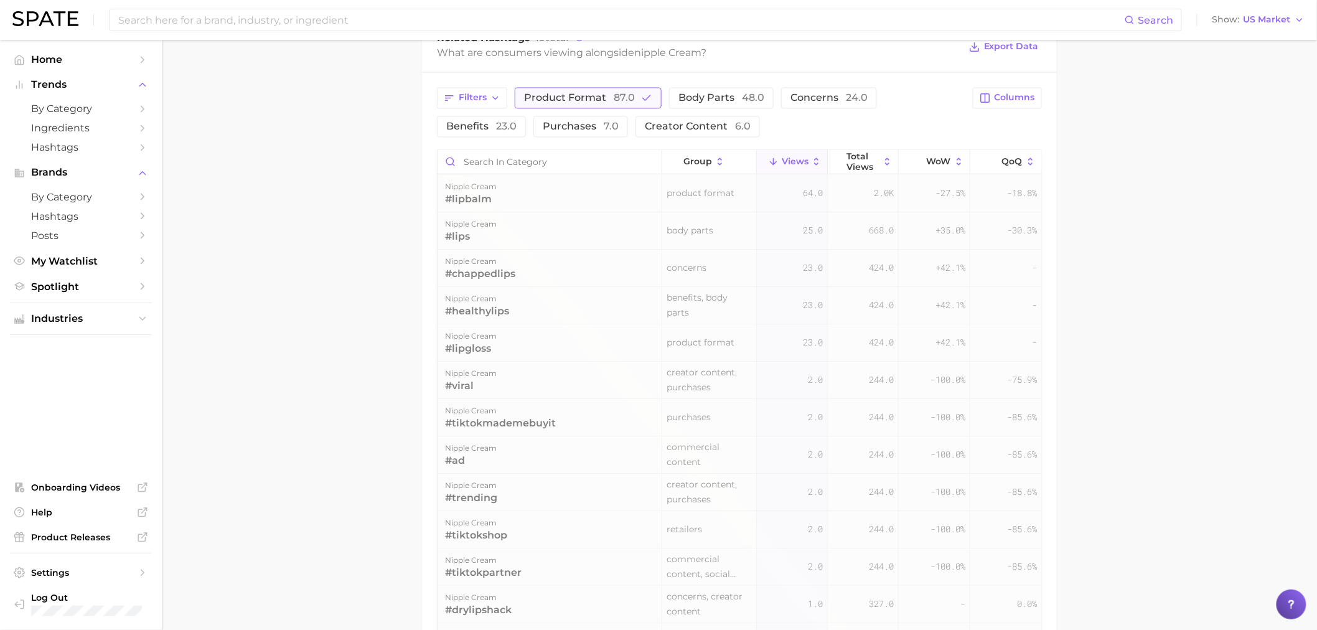
scroll to position [1009, 0]
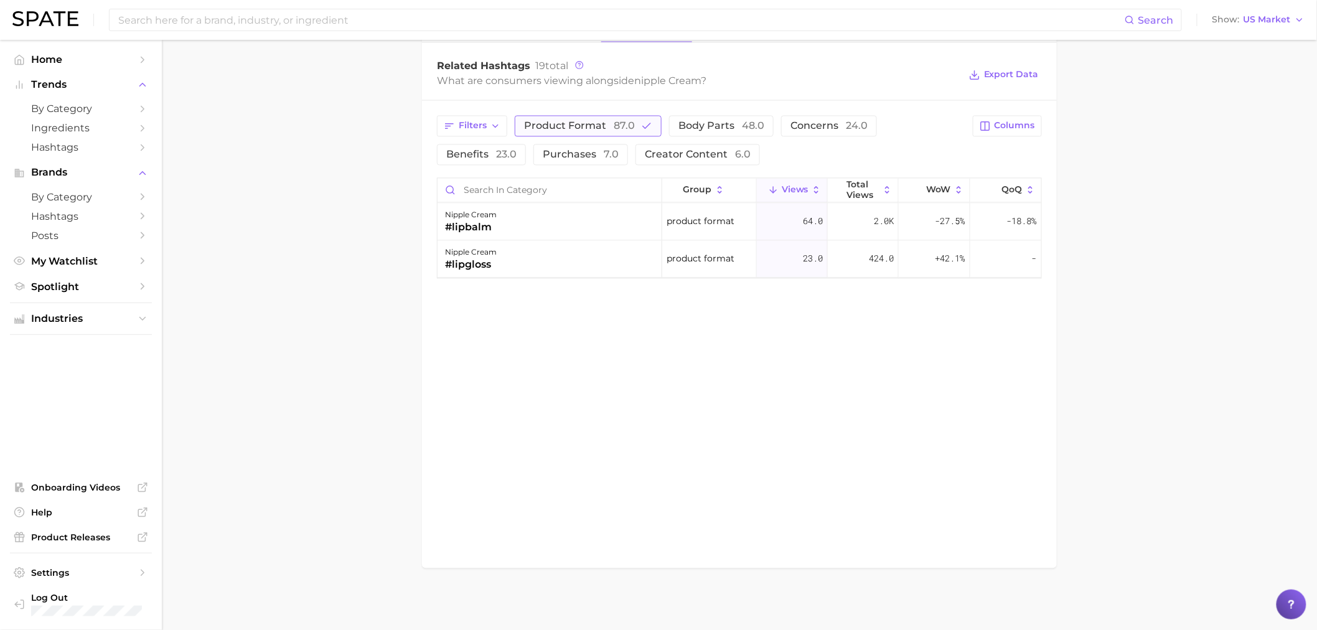
click at [606, 123] on span "product format 87.0" at bounding box center [579, 126] width 111 height 10
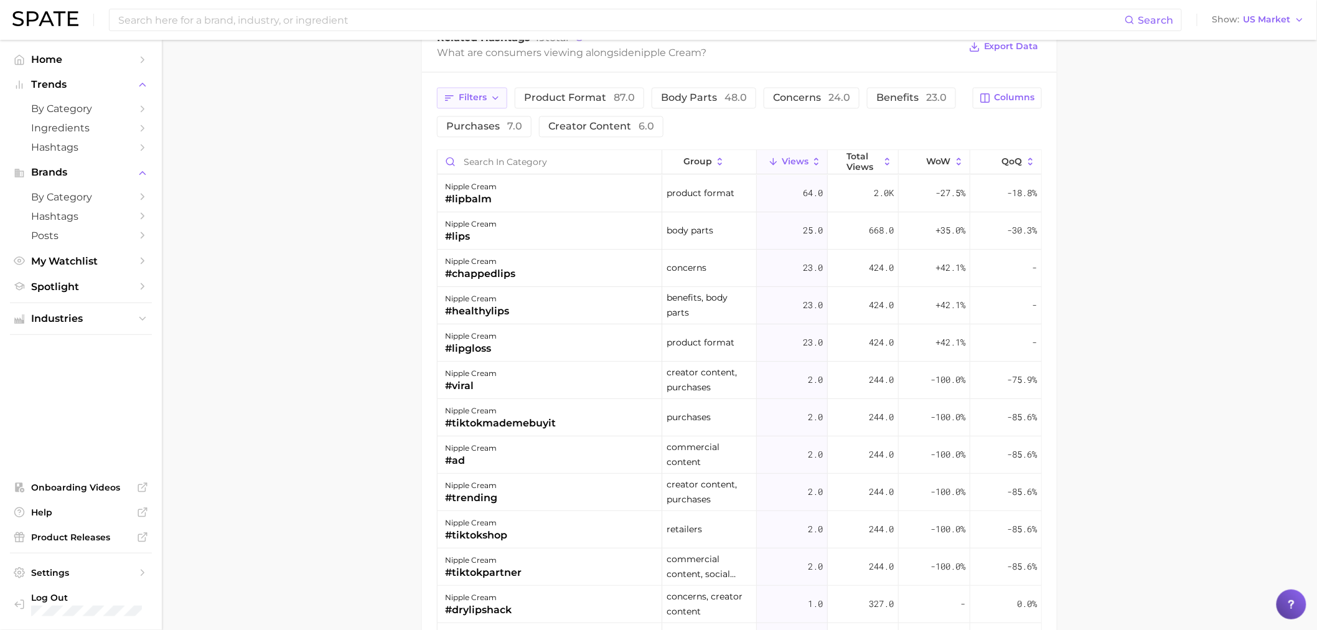
click at [504, 95] on button "Filters" at bounding box center [472, 97] width 70 height 21
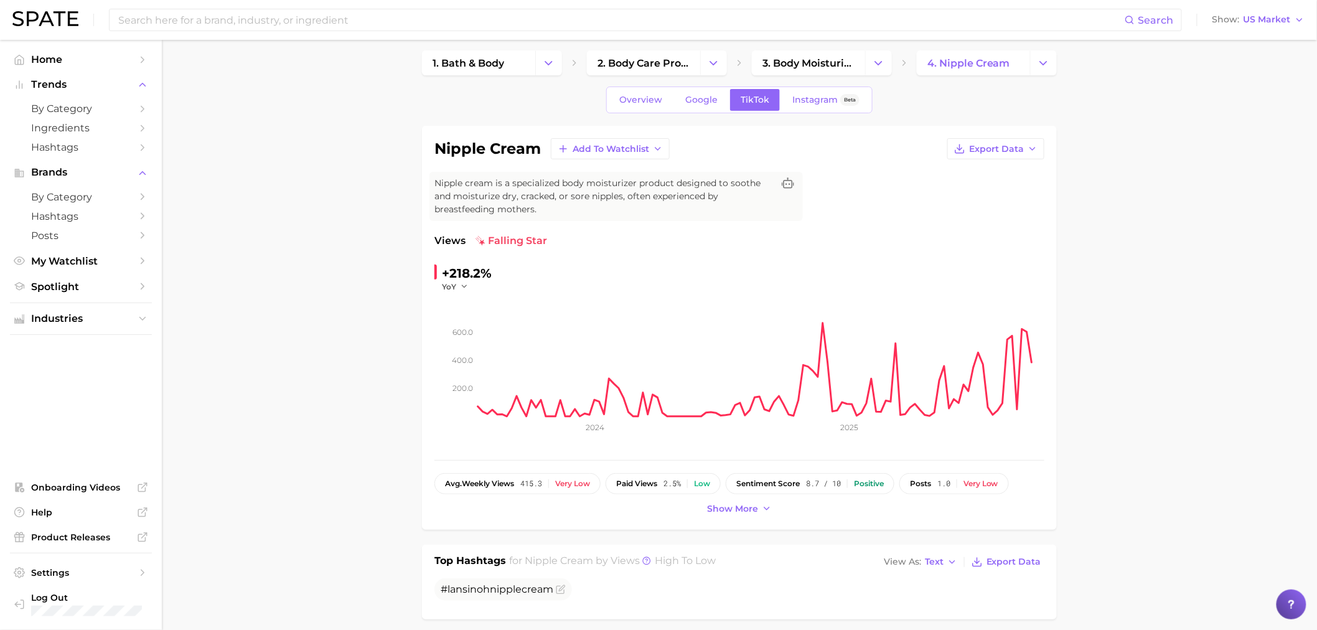
scroll to position [0, 0]
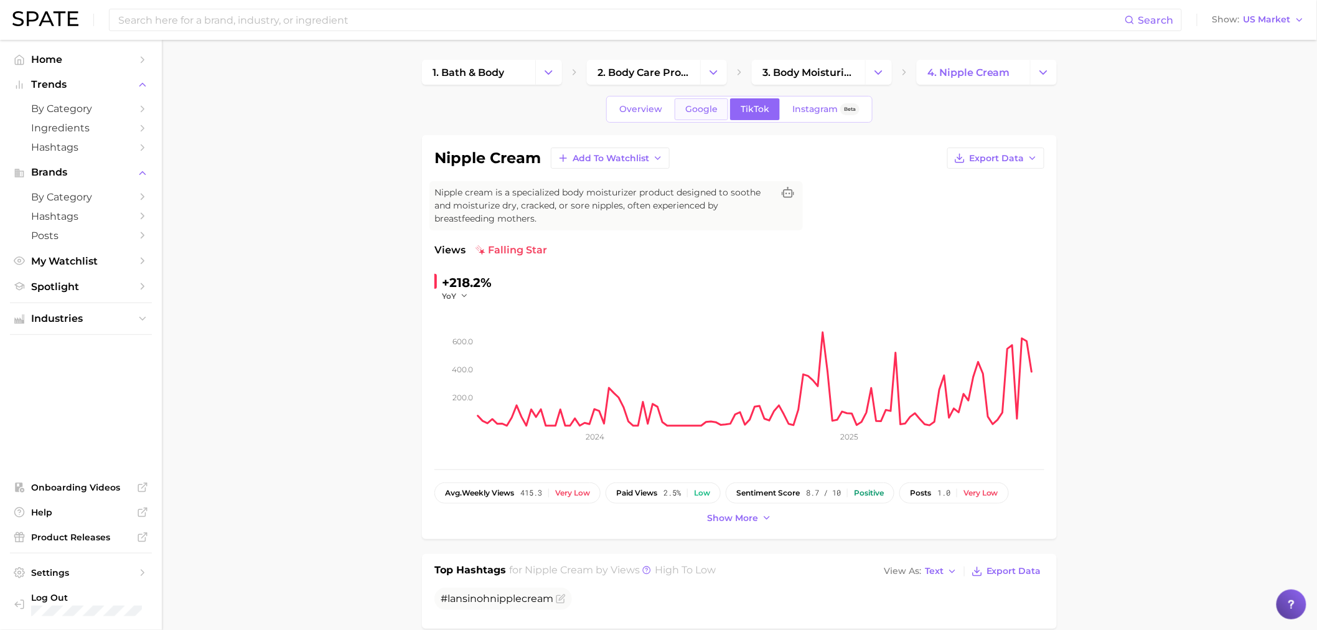
click at [717, 108] on link "Google" at bounding box center [702, 109] width 54 height 22
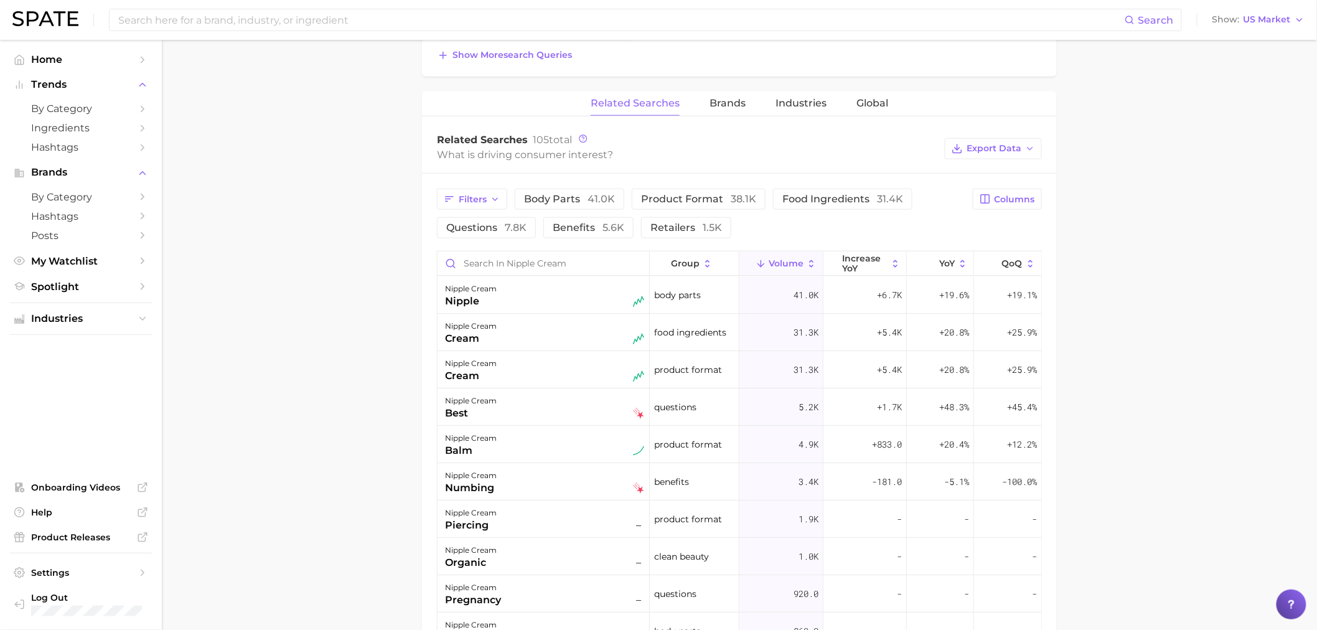
scroll to position [622, 0]
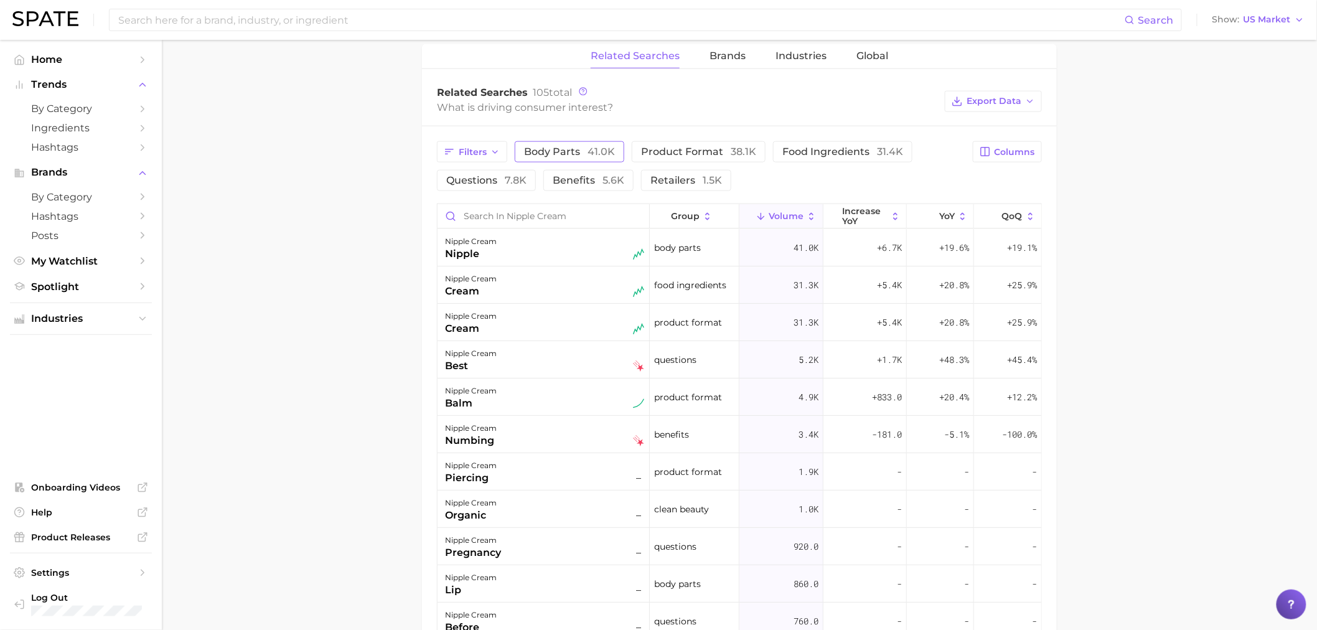
click at [564, 156] on span "body parts 41.0k" at bounding box center [569, 152] width 91 height 12
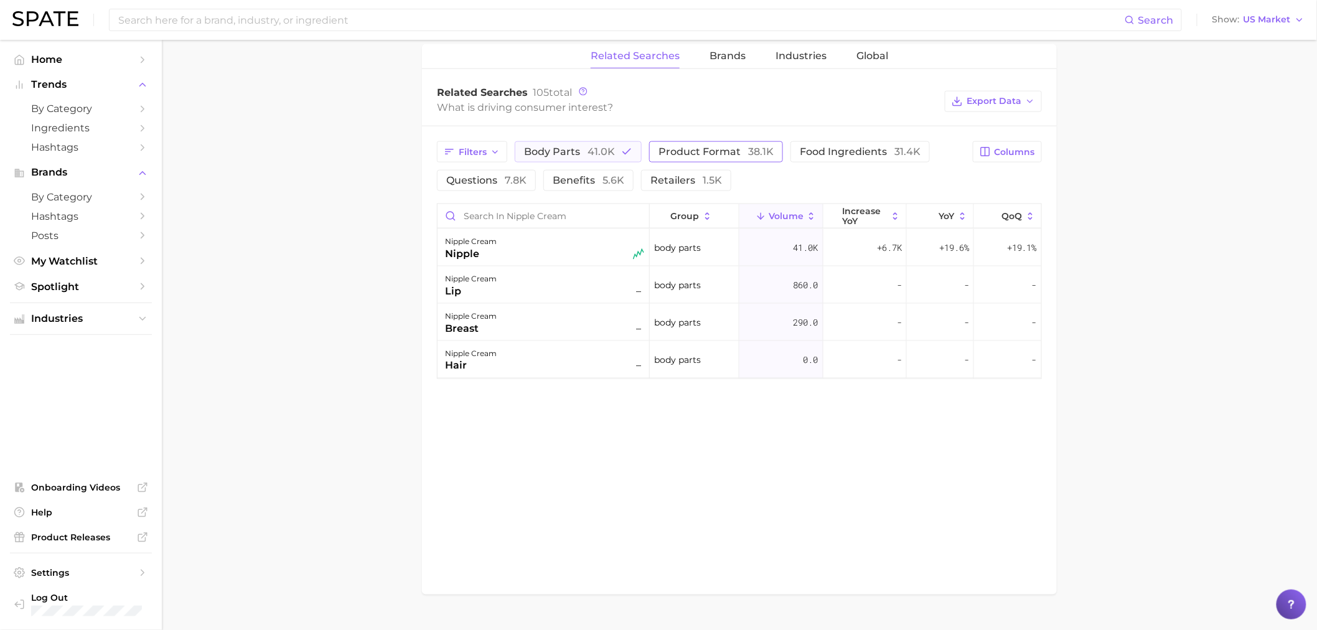
drag, startPoint x: 599, startPoint y: 152, endPoint x: 691, endPoint y: 151, distance: 92.7
click at [599, 152] on span "41.0k" at bounding box center [601, 152] width 27 height 12
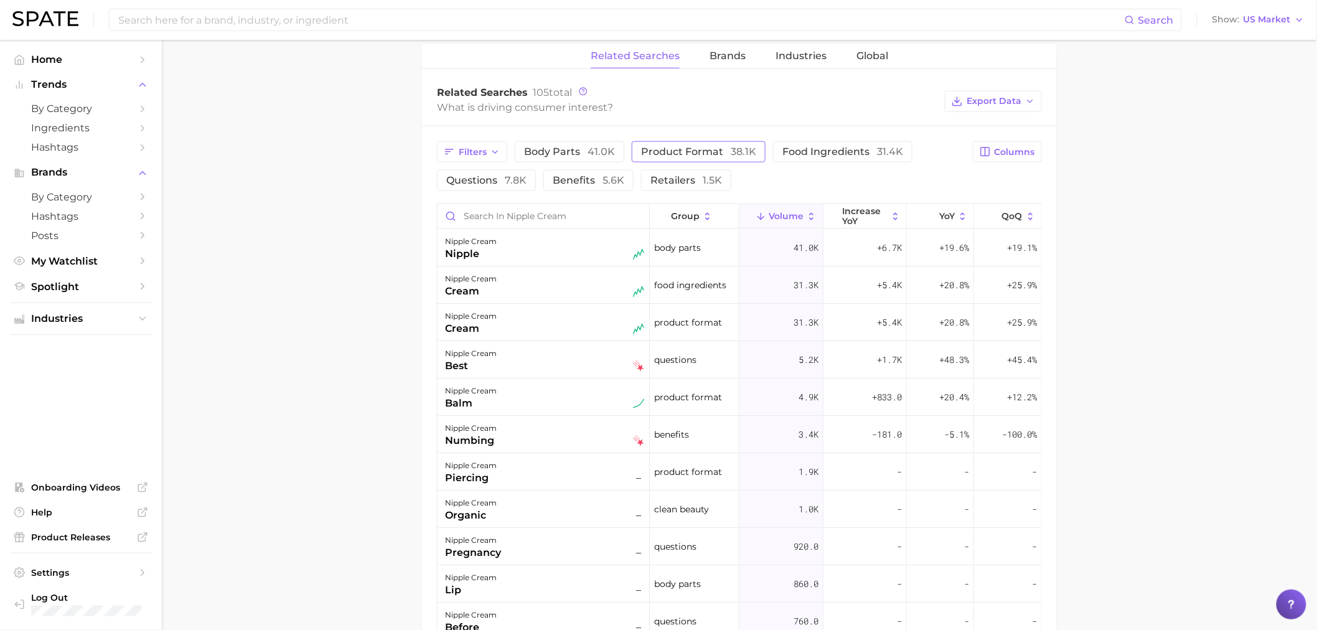
click at [700, 151] on span "product format 38.1k" at bounding box center [698, 152] width 115 height 12
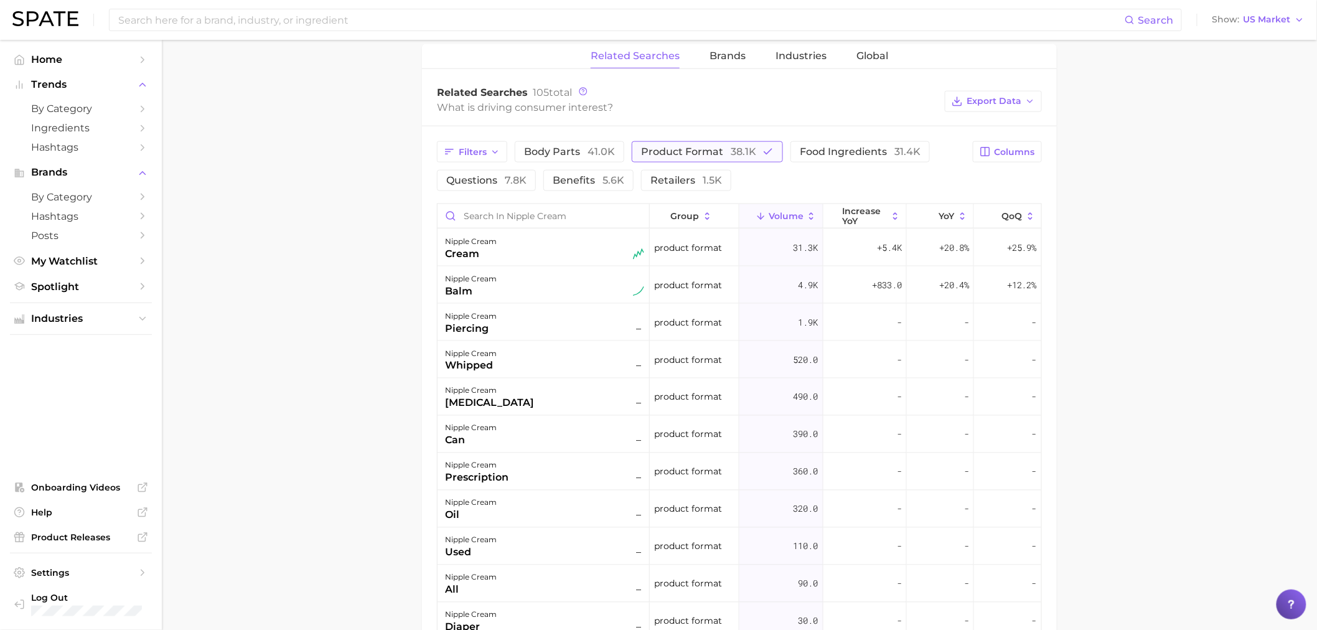
click at [700, 151] on span "product format 38.1k" at bounding box center [698, 152] width 115 height 12
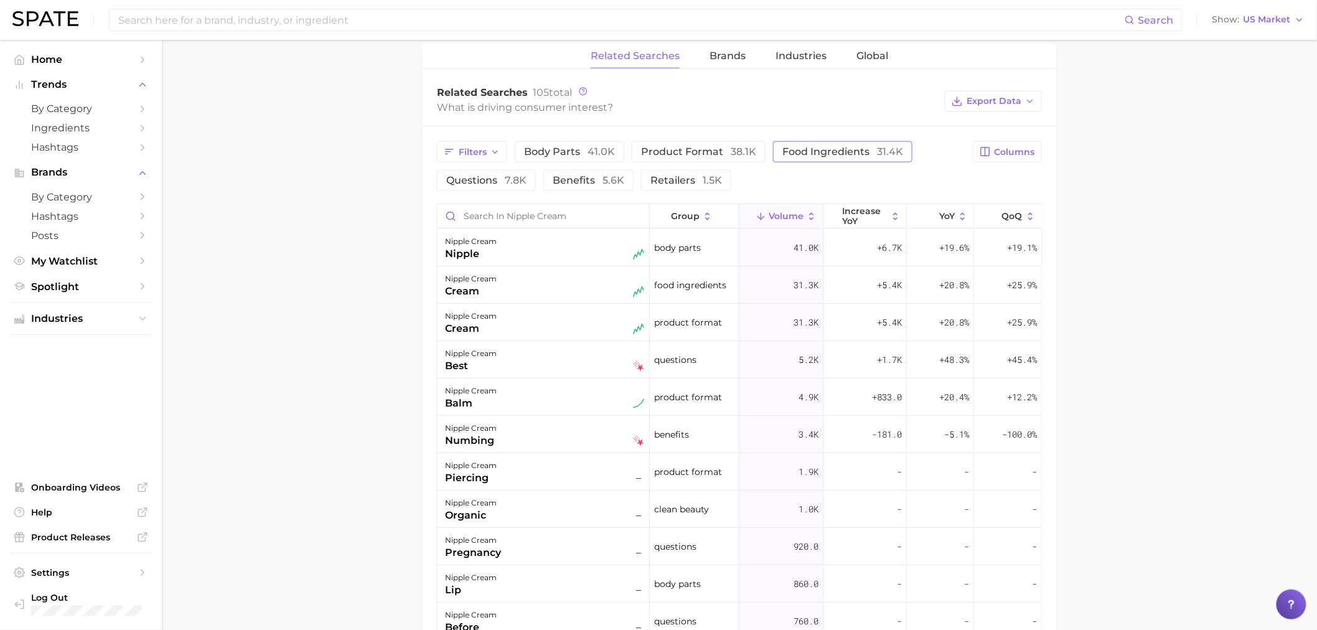
click at [832, 156] on span "food ingredients 31.4k" at bounding box center [842, 152] width 121 height 12
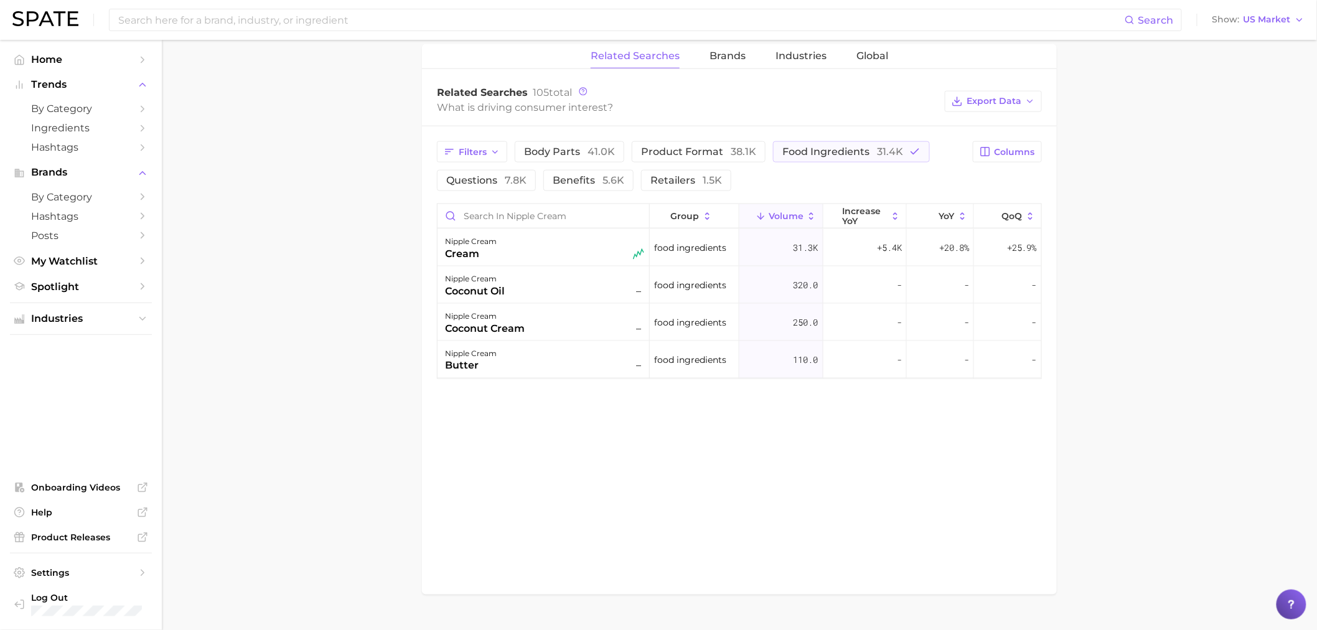
drag, startPoint x: 832, startPoint y: 156, endPoint x: 644, endPoint y: 168, distance: 188.9
click at [828, 156] on span "food ingredients 31.4k" at bounding box center [842, 152] width 121 height 12
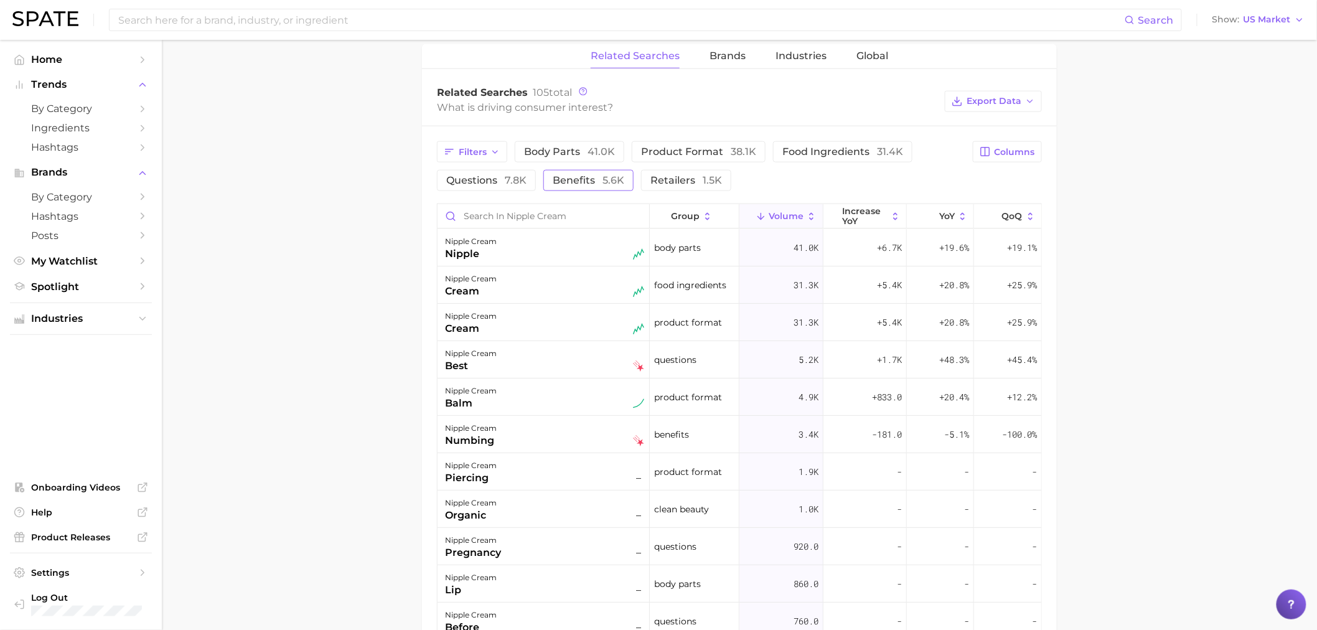
click at [586, 182] on span "benefits 5.6k" at bounding box center [589, 180] width 72 height 12
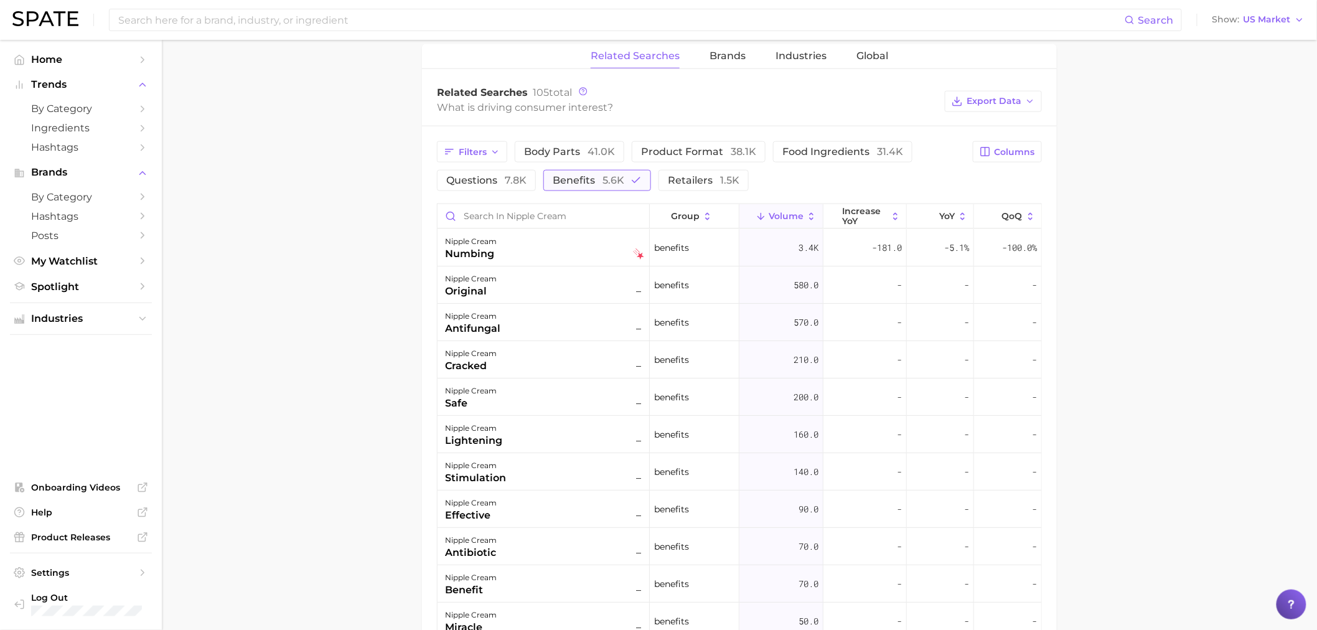
click at [586, 182] on span "benefits 5.6k" at bounding box center [589, 180] width 72 height 12
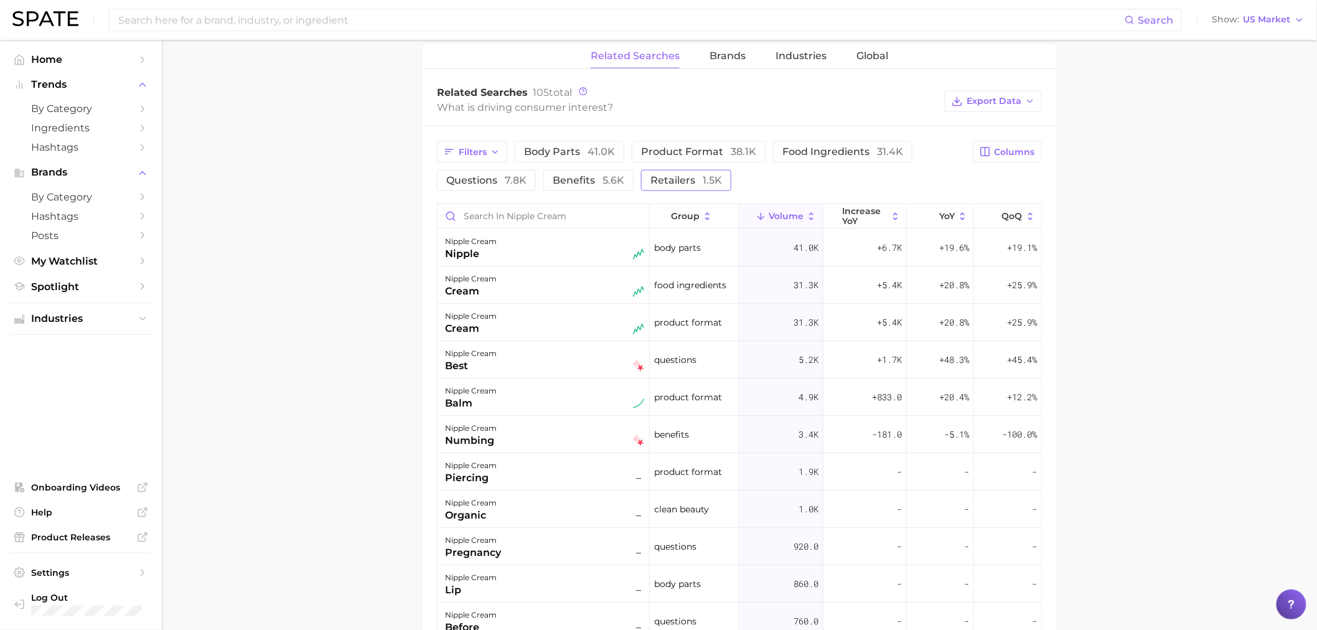
click at [671, 176] on span "retailers 1.5k" at bounding box center [686, 180] width 72 height 12
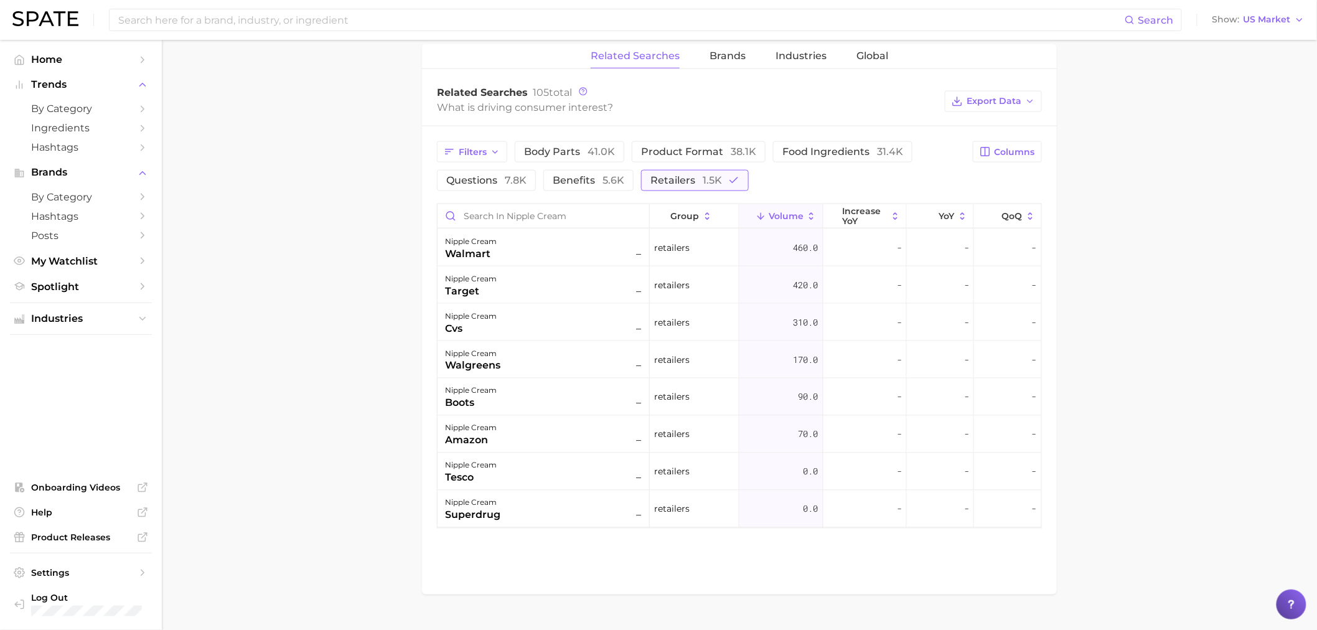
click at [671, 176] on span "retailers 1.5k" at bounding box center [686, 180] width 72 height 12
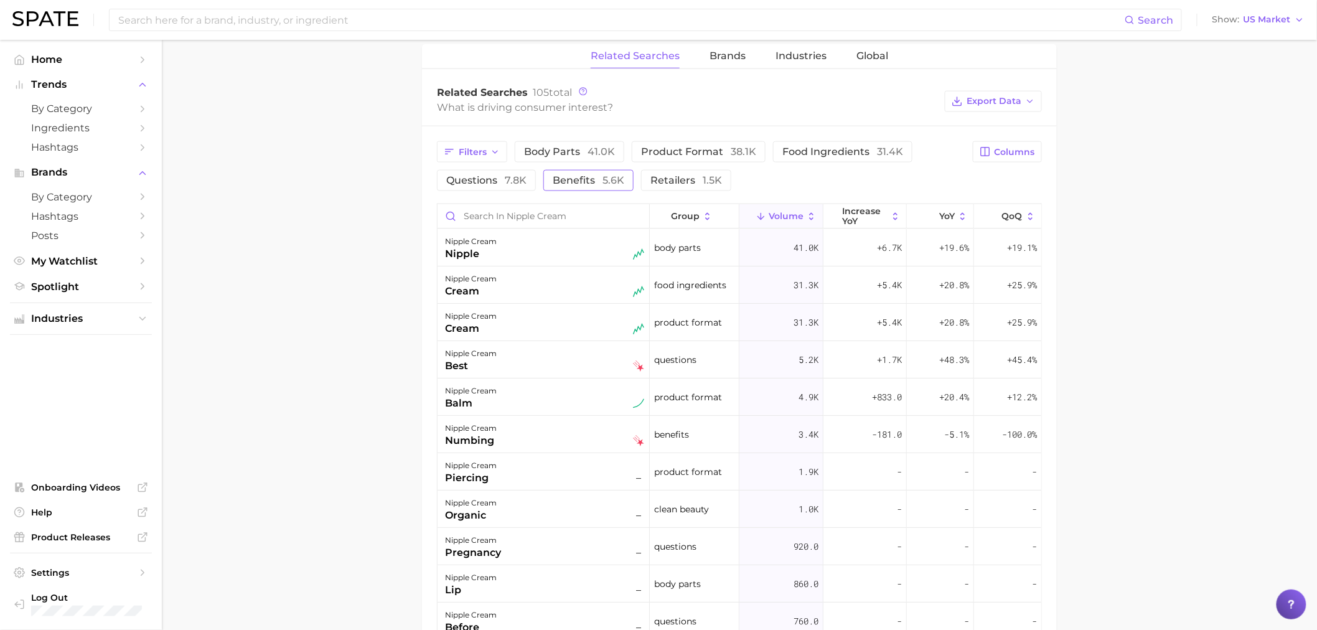
click at [586, 182] on span "benefits 5.6k" at bounding box center [589, 180] width 72 height 12
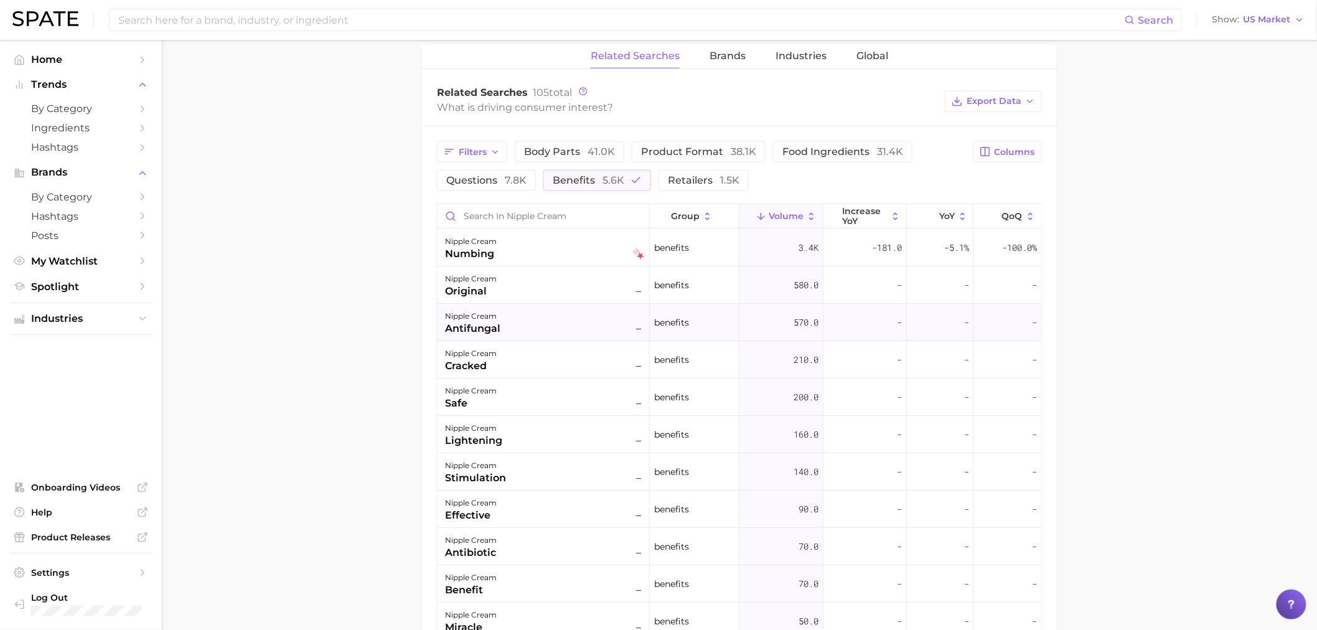
click at [527, 316] on div "nipple cream antifungal –" at bounding box center [544, 322] width 199 height 27
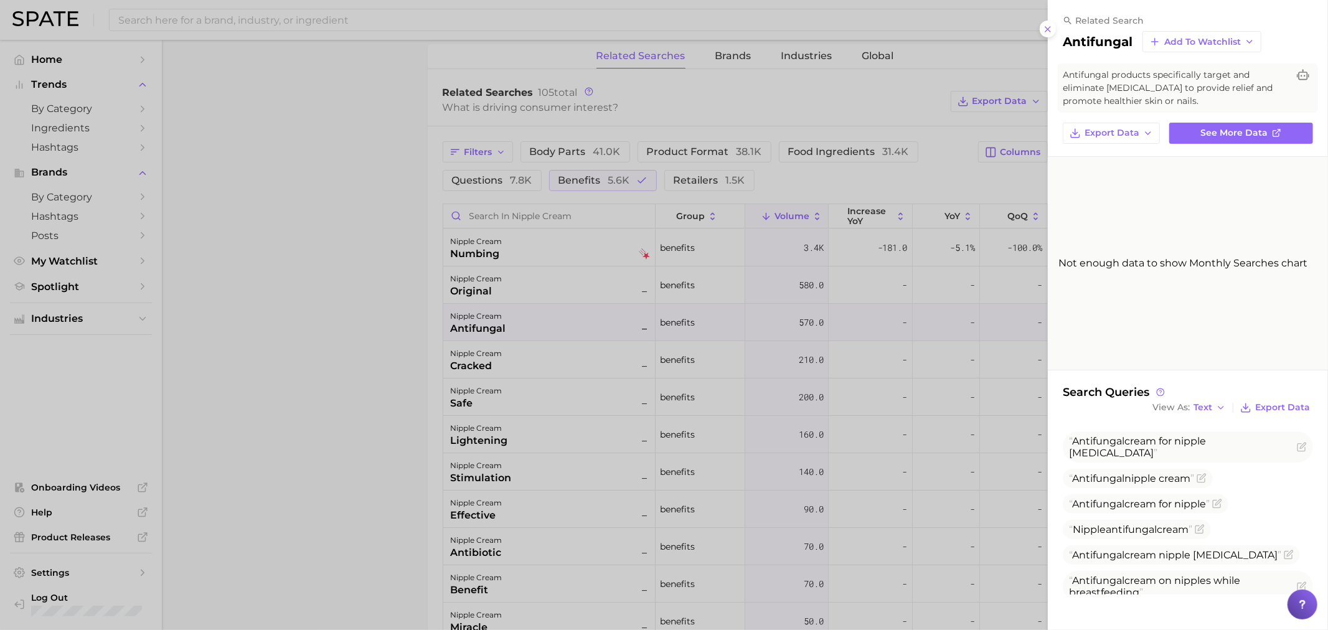
click at [527, 316] on div at bounding box center [664, 315] width 1328 height 630
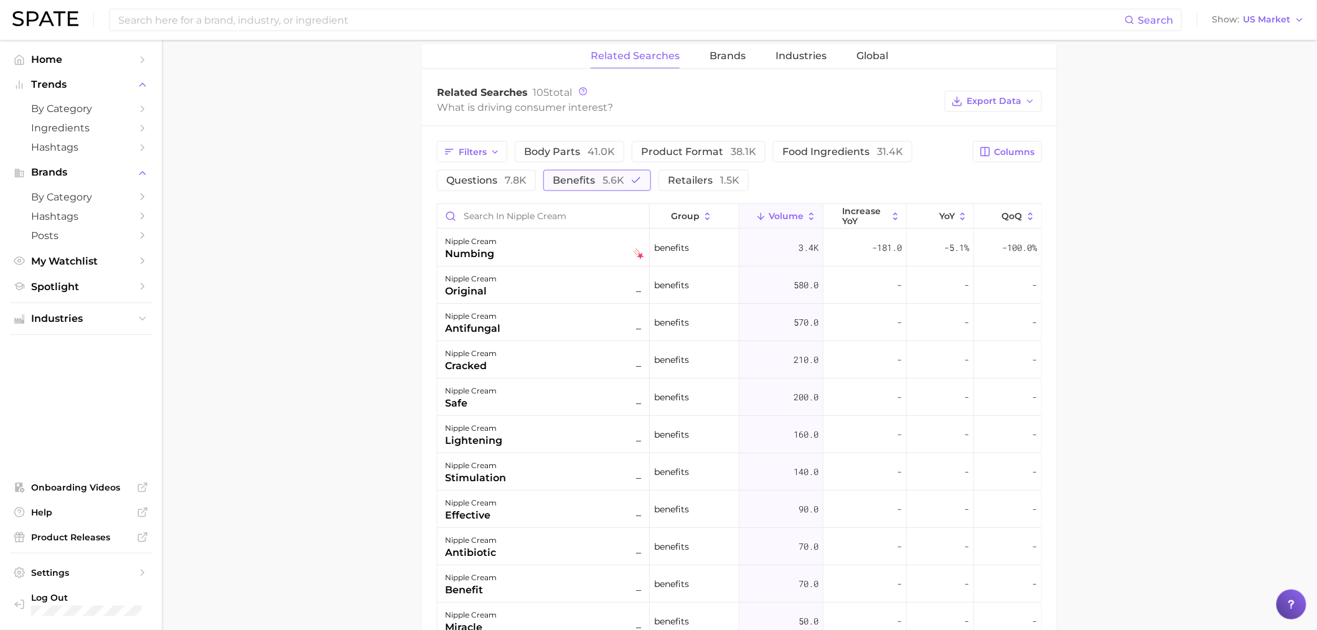
click at [631, 175] on button "benefits 5.6k" at bounding box center [597, 180] width 108 height 21
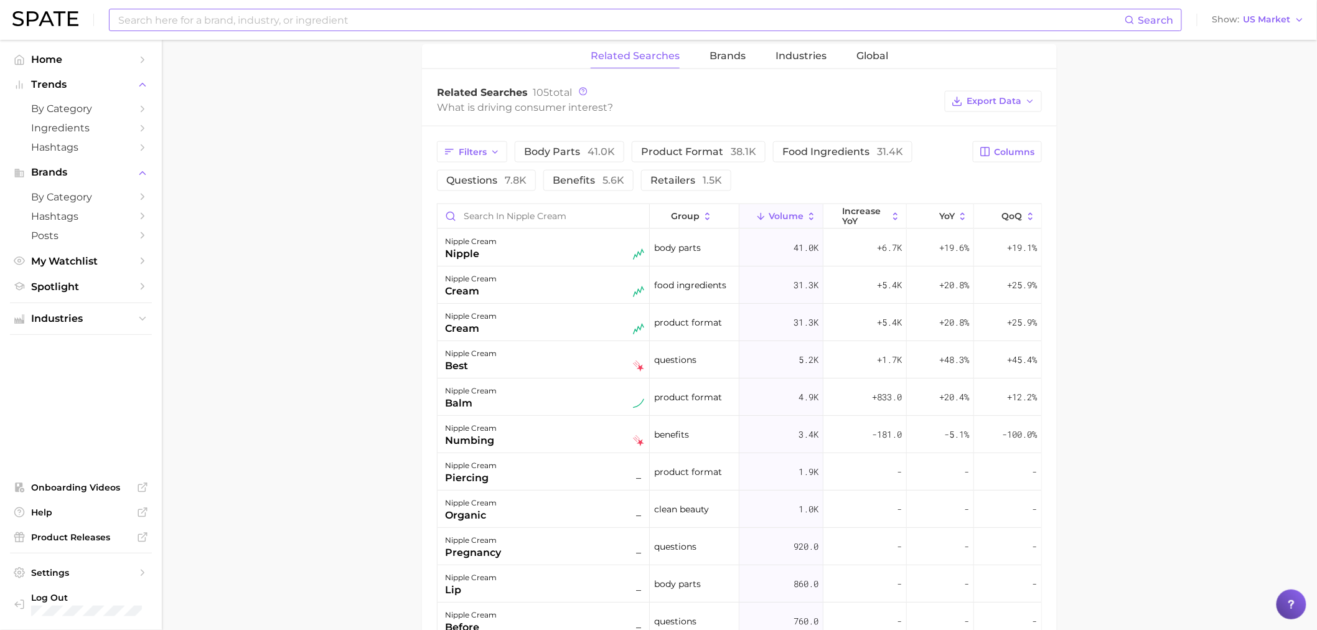
click at [710, 22] on input at bounding box center [621, 19] width 1008 height 21
type input "pigeon bottles"
click at [1152, 172] on main "1. bath & body 2. body care products 3. body moisturizing products 4. nipple cr…" at bounding box center [739, 163] width 1155 height 1493
